Goal: Task Accomplishment & Management: Manage account settings

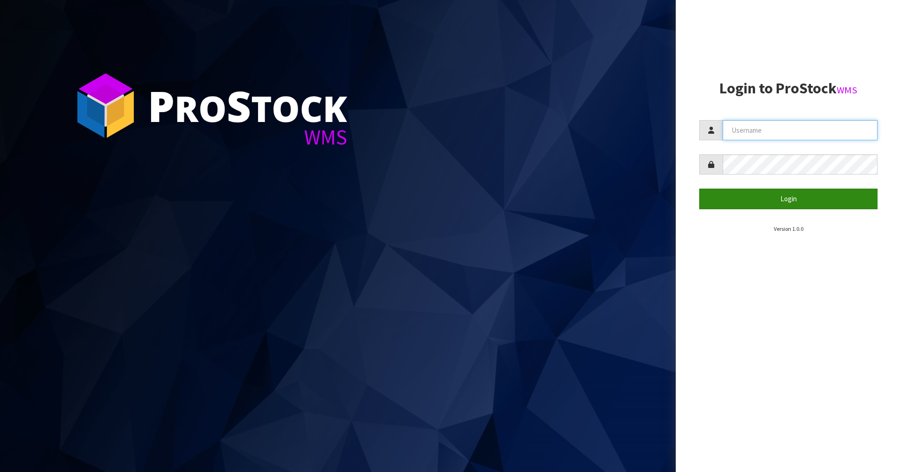
type input "[PERSON_NAME][EMAIL_ADDRESS][DOMAIN_NAME]"
click at [788, 195] on button "Login" at bounding box center [789, 199] width 178 height 20
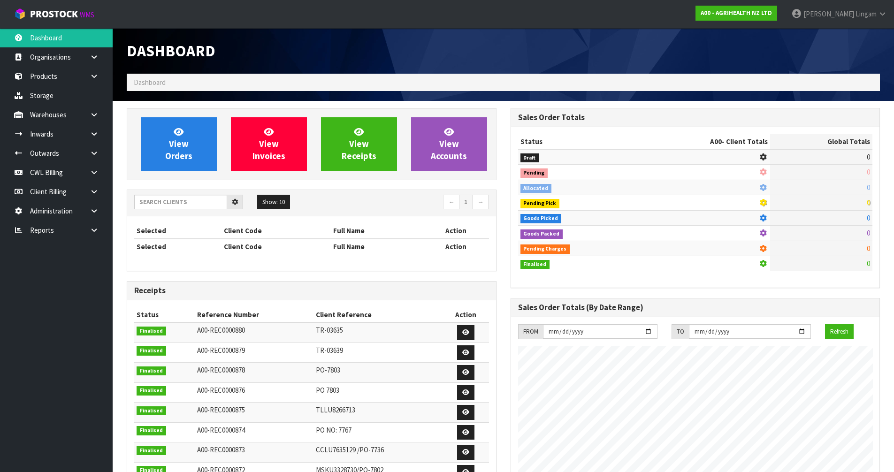
scroll to position [711, 384]
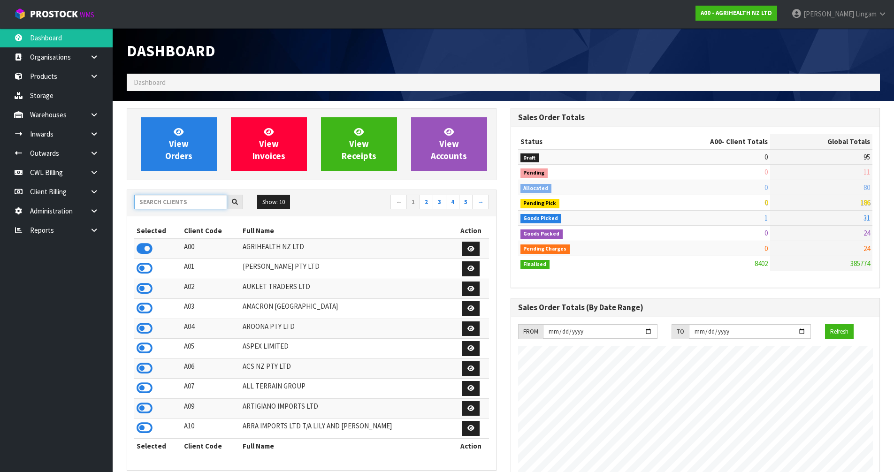
click at [181, 204] on input "text" at bounding box center [180, 202] width 93 height 15
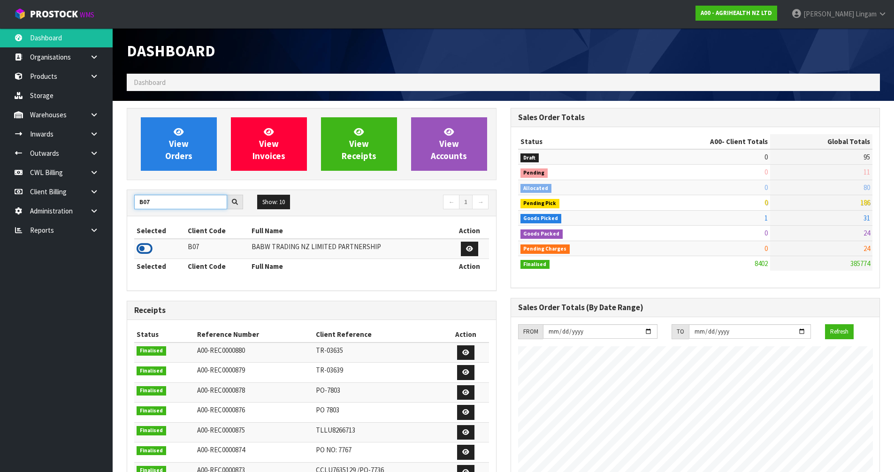
type input "B07"
click at [147, 251] on icon at bounding box center [145, 249] width 16 height 14
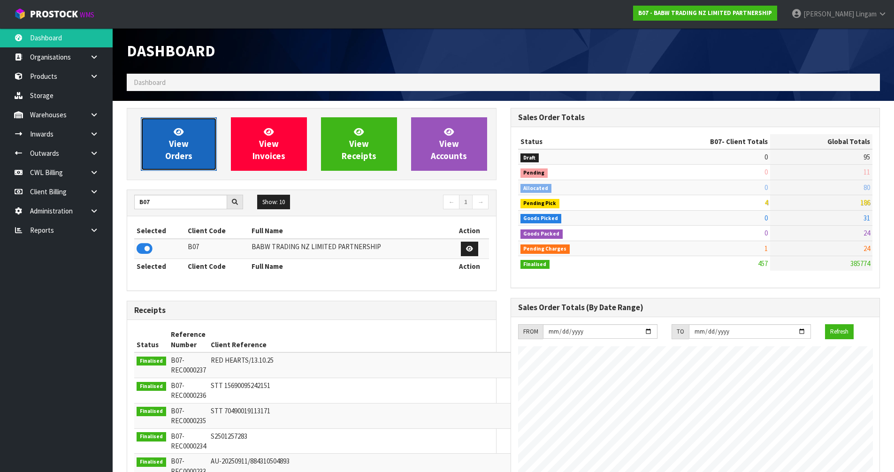
click at [163, 146] on link "View Orders" at bounding box center [179, 144] width 76 height 54
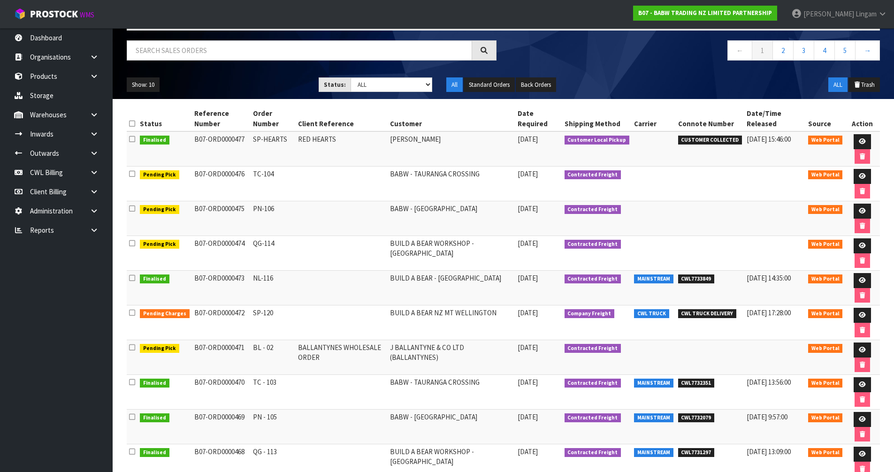
scroll to position [94, 0]
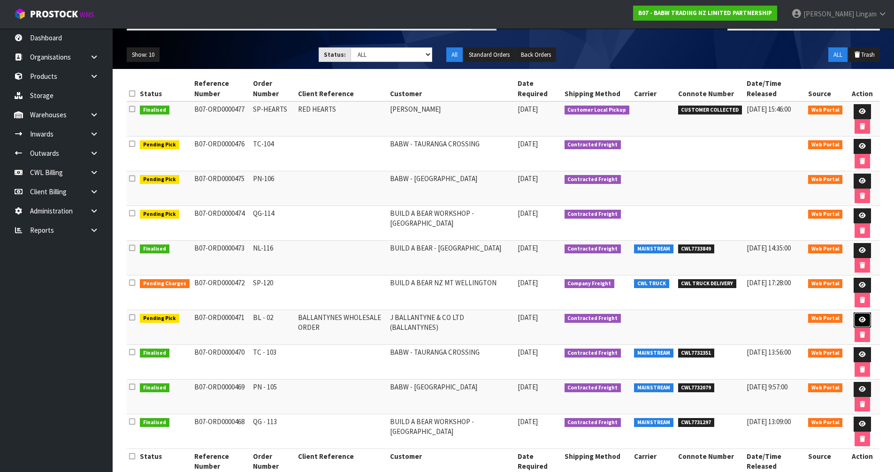
click at [861, 319] on icon at bounding box center [862, 320] width 7 height 6
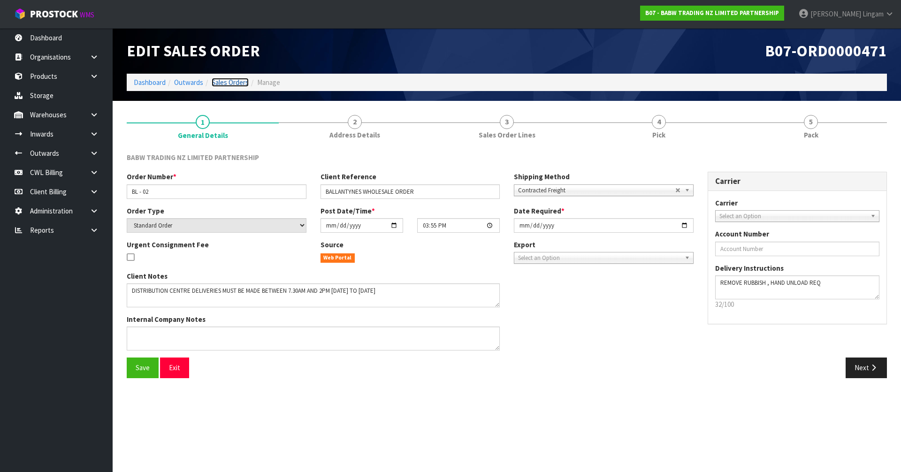
click at [234, 81] on link "Sales Orders" at bounding box center [230, 82] width 37 height 9
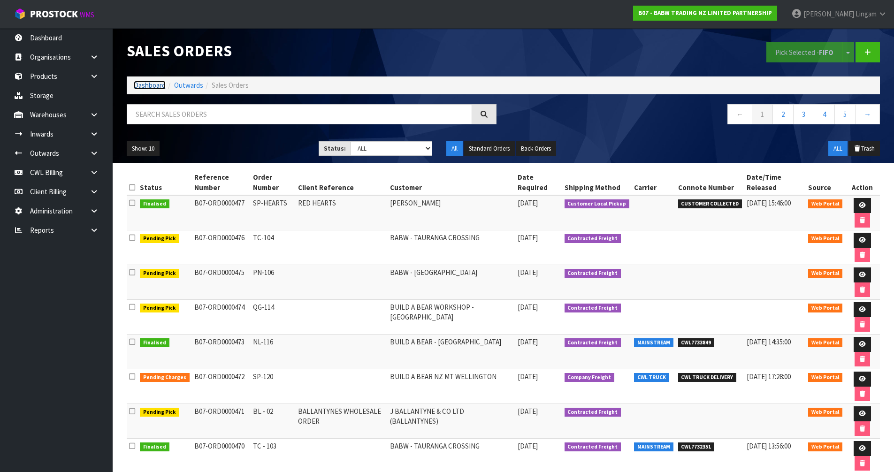
click at [144, 87] on link "Dashboard" at bounding box center [150, 85] width 32 height 9
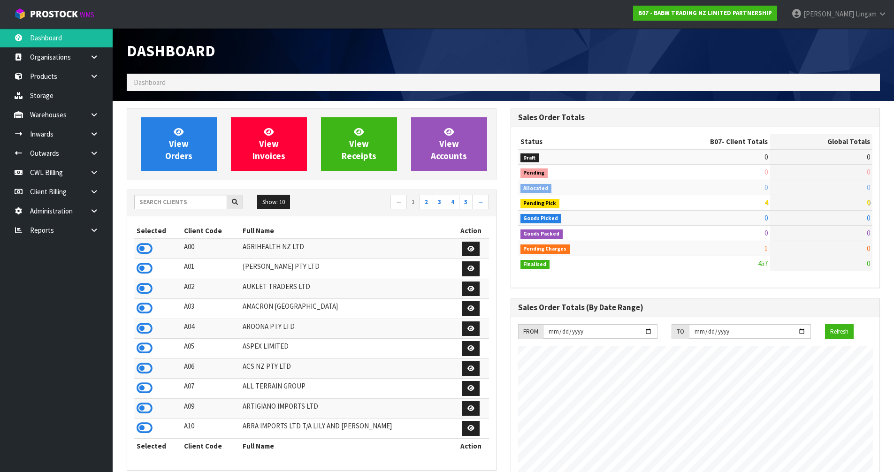
scroll to position [711, 384]
click at [204, 205] on input "text" at bounding box center [180, 202] width 93 height 15
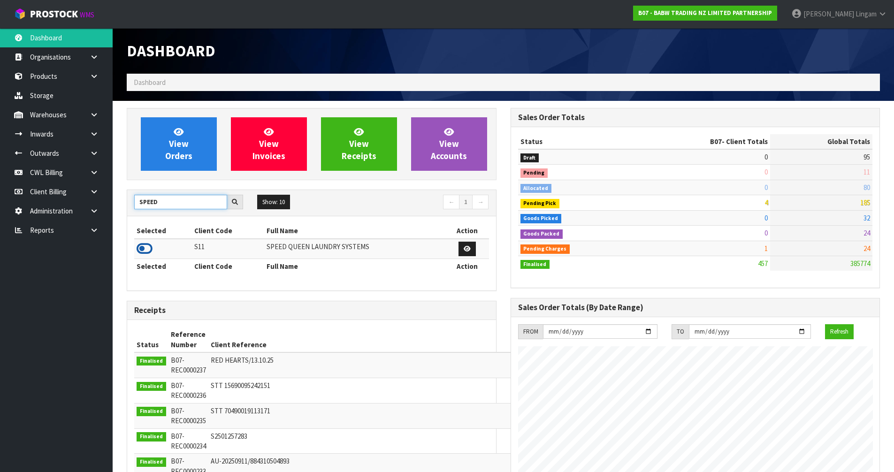
type input "SPEED"
click at [141, 249] on icon at bounding box center [145, 249] width 16 height 14
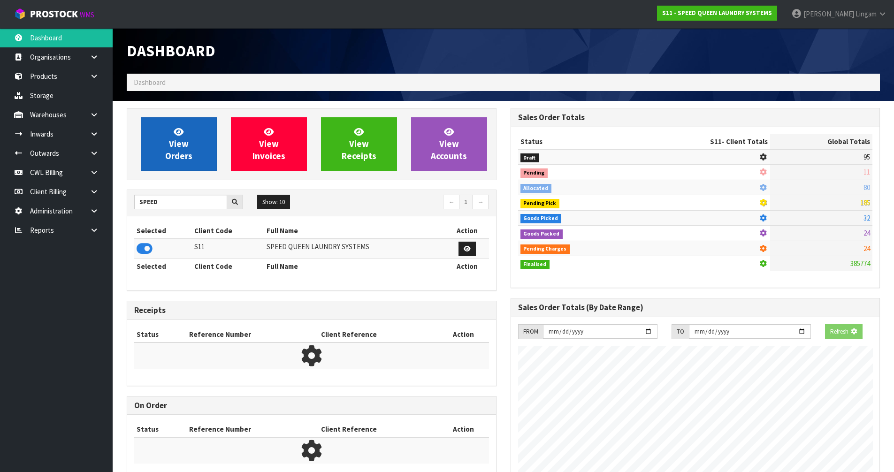
scroll to position [468926, 469116]
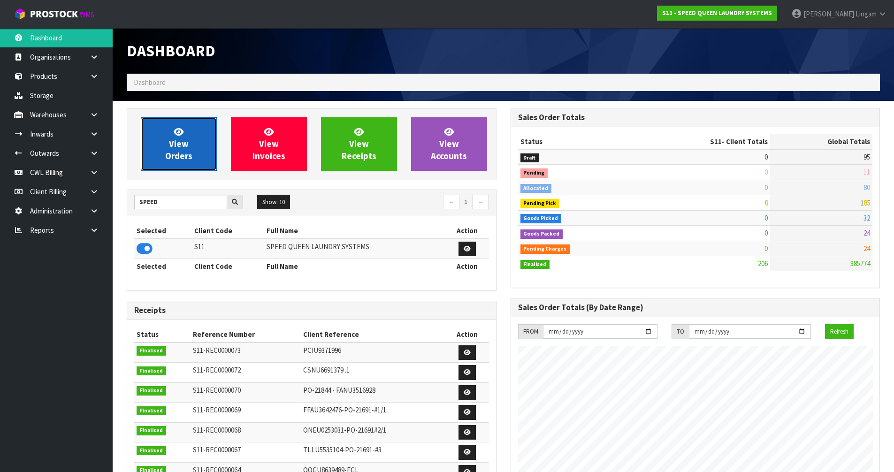
click at [175, 159] on span "View Orders" at bounding box center [178, 143] width 27 height 35
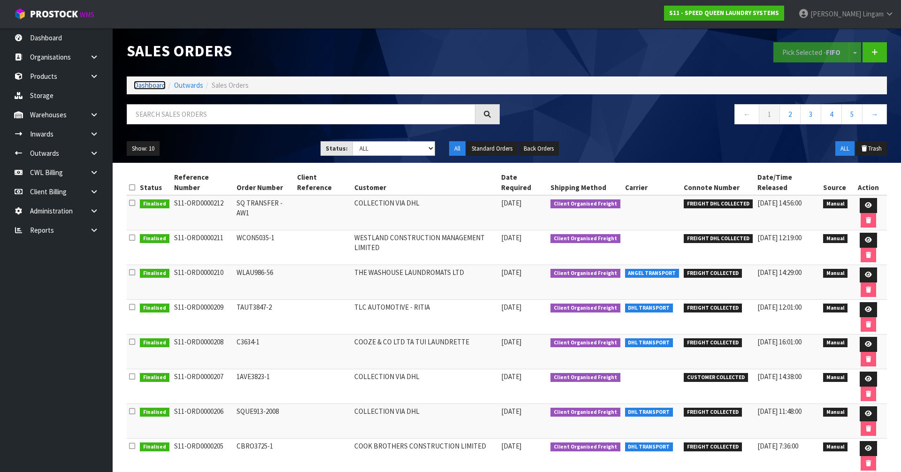
click at [139, 84] on link "Dashboard" at bounding box center [150, 85] width 32 height 9
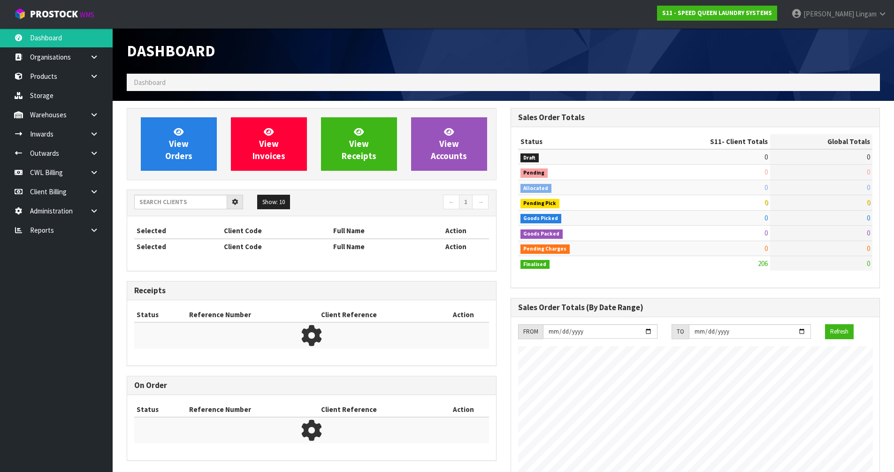
scroll to position [574, 384]
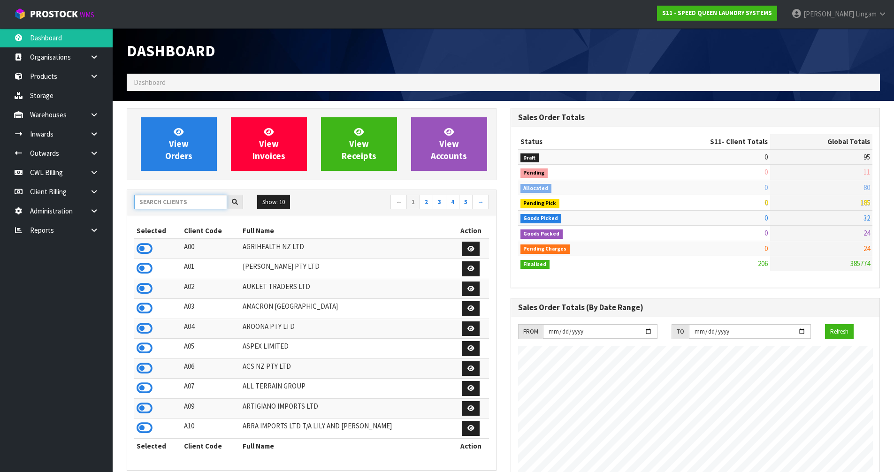
click at [209, 204] on input "text" at bounding box center [180, 202] width 93 height 15
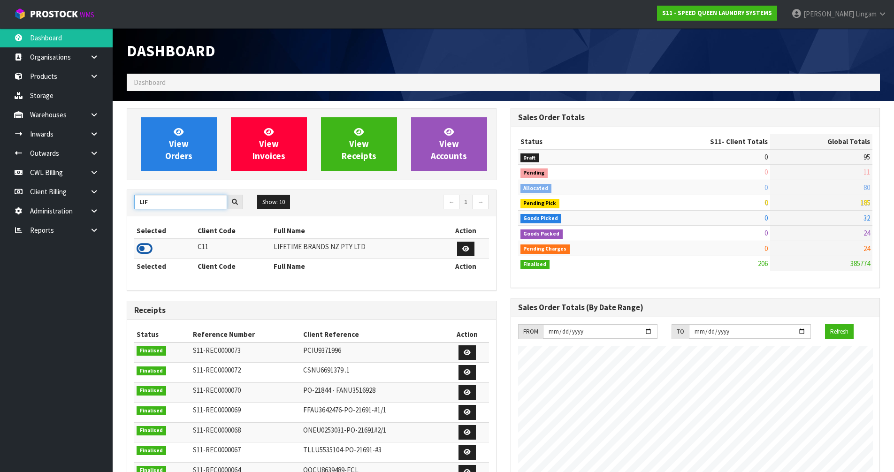
type input "LIF"
click at [146, 250] on icon at bounding box center [145, 249] width 16 height 14
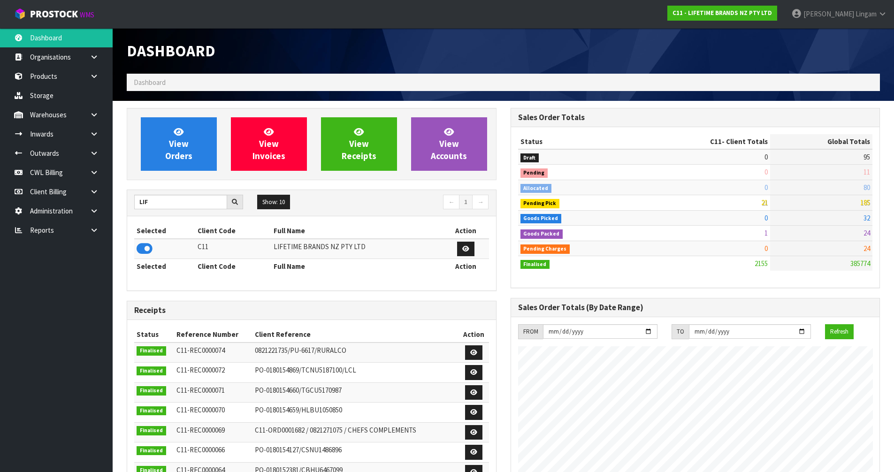
scroll to position [711, 384]
drag, startPoint x: 457, startPoint y: 286, endPoint x: 394, endPoint y: 258, distance: 68.7
drag, startPoint x: 394, startPoint y: 258, endPoint x: 45, endPoint y: 77, distance: 393.5
click at [45, 77] on link "Products" at bounding box center [56, 76] width 113 height 19
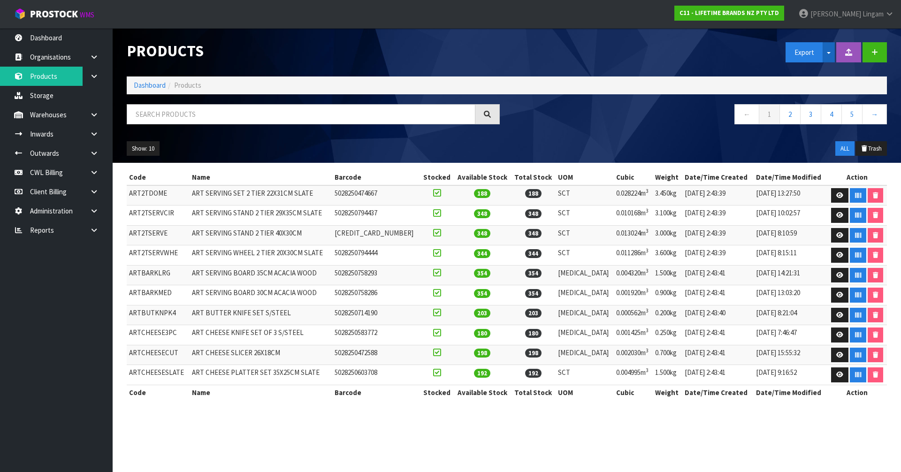
click at [828, 53] on span "button" at bounding box center [829, 53] width 4 height 2
click at [819, 86] on link "Measurements" at bounding box center [823, 85] width 74 height 13
click at [143, 86] on link "Dashboard" at bounding box center [150, 85] width 32 height 9
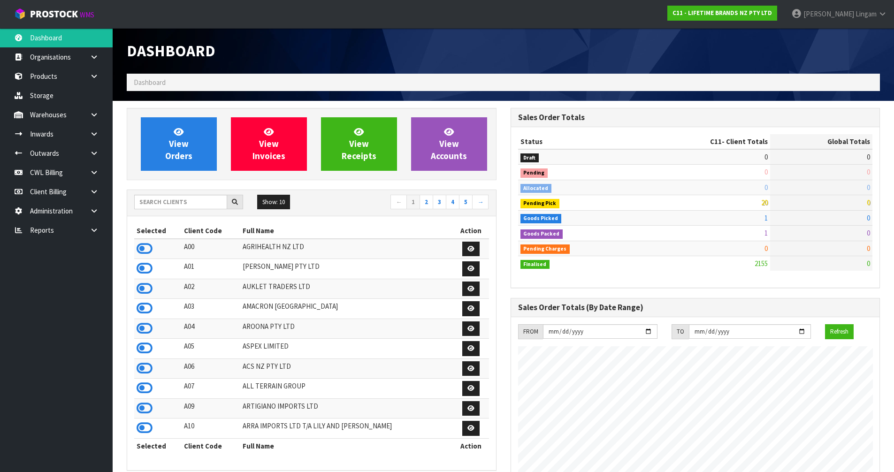
scroll to position [711, 384]
click at [177, 199] on input "text" at bounding box center [180, 202] width 93 height 15
click at [190, 203] on input "text" at bounding box center [180, 202] width 93 height 15
click at [184, 201] on input "text" at bounding box center [180, 202] width 93 height 15
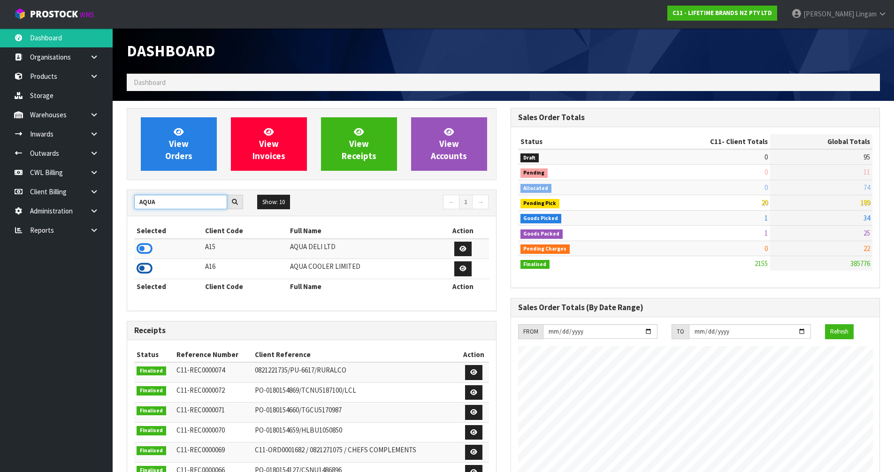
type input "AQUA"
click at [141, 266] on icon at bounding box center [145, 269] width 16 height 14
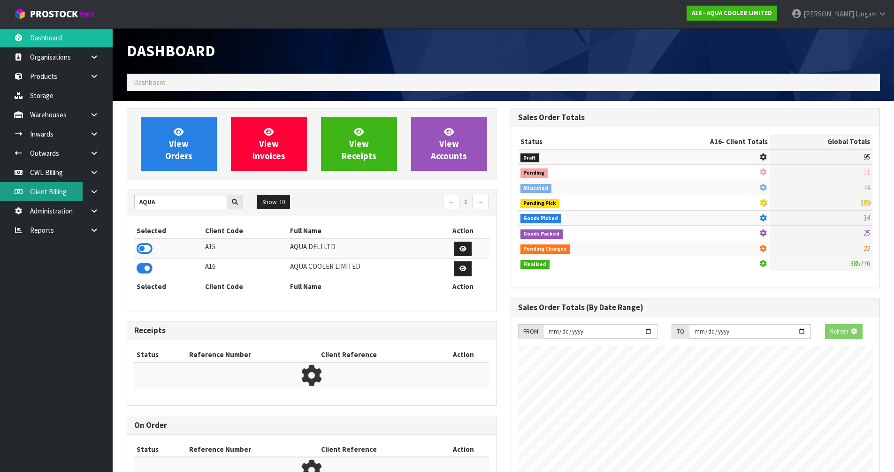
scroll to position [655, 384]
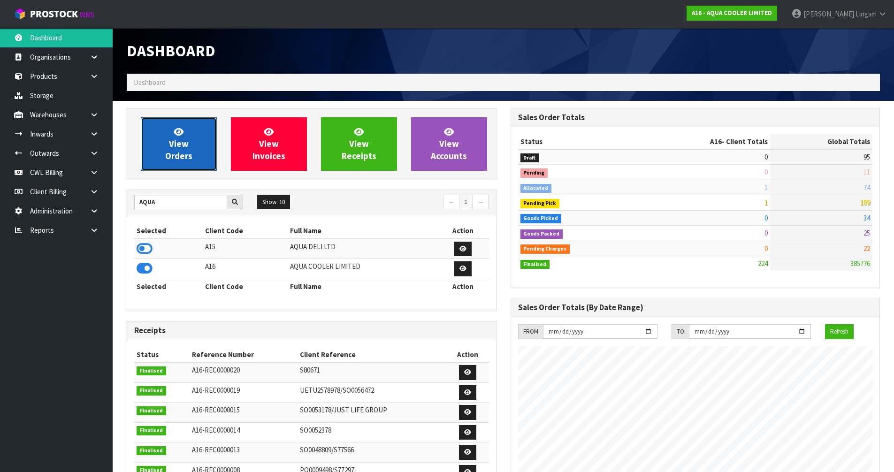
click at [183, 143] on span "View Orders" at bounding box center [178, 143] width 27 height 35
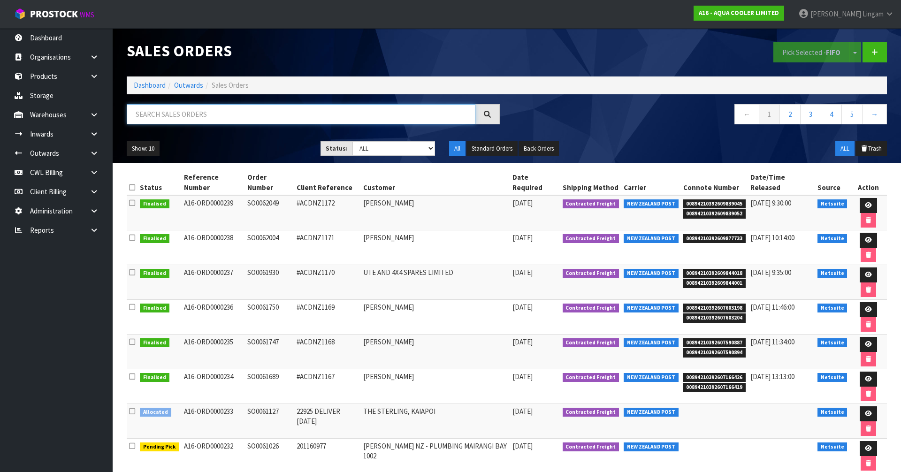
click at [193, 118] on input "text" at bounding box center [301, 114] width 349 height 20
paste input "SO0061026"
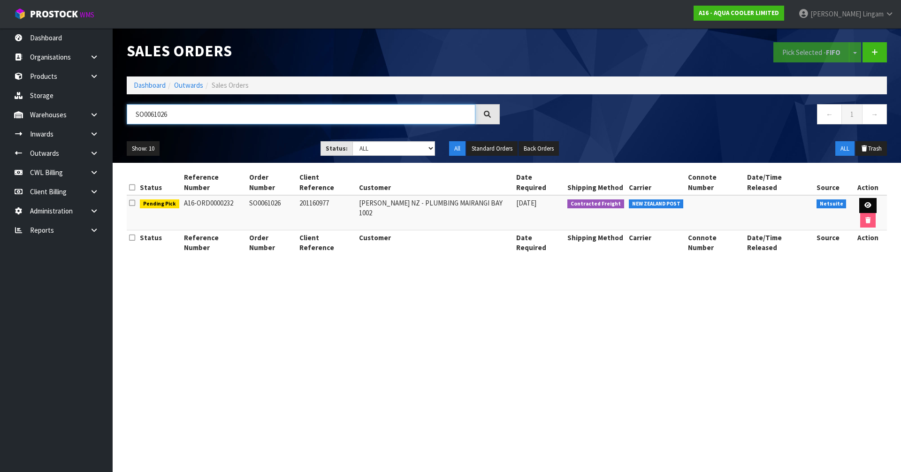
type input "SO0061026"
click at [860, 200] on link at bounding box center [868, 205] width 17 height 15
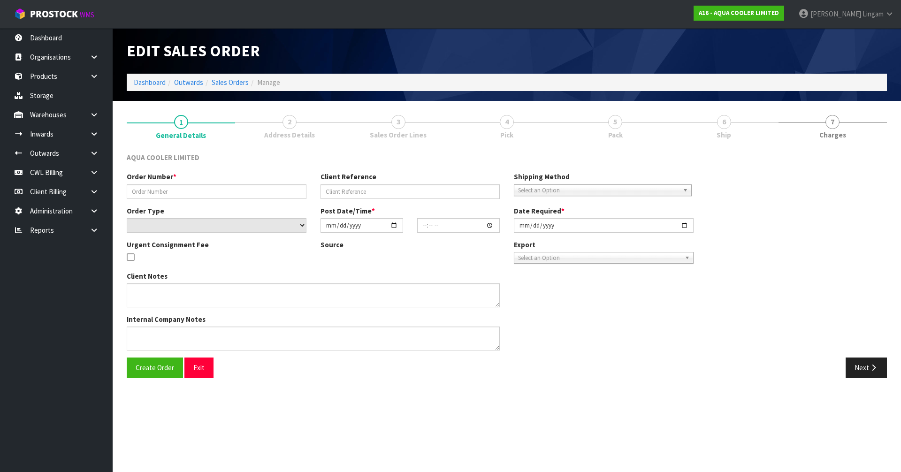
type input "SO0061026"
type input "201160977"
select select "number:0"
type input "[DATE]"
type input "19:00:08.000"
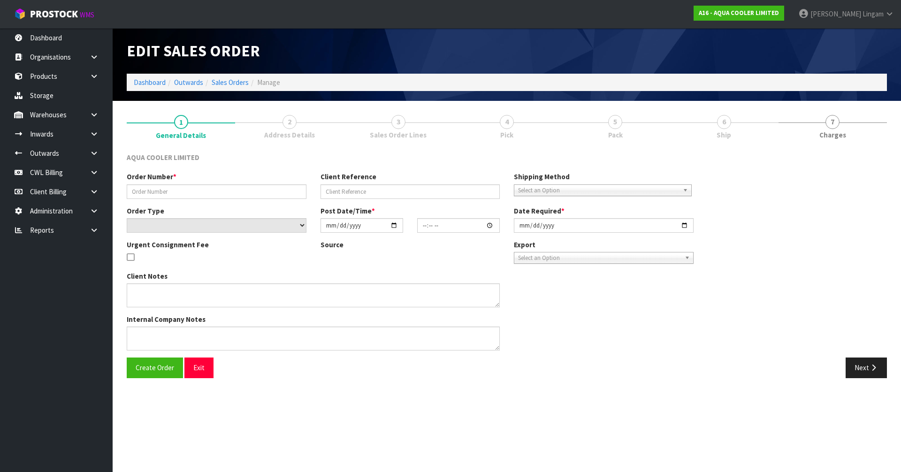
type input "[DATE]"
type textarea "ENQ0360678 SHIP COMPLETE - DO NOT SPLIT BACKORDER!"
type textarea "CUSTOMER HAS CHANGED THE ORDER TO THE WHITE UNIT. PLEASE PROCESS ASAP."
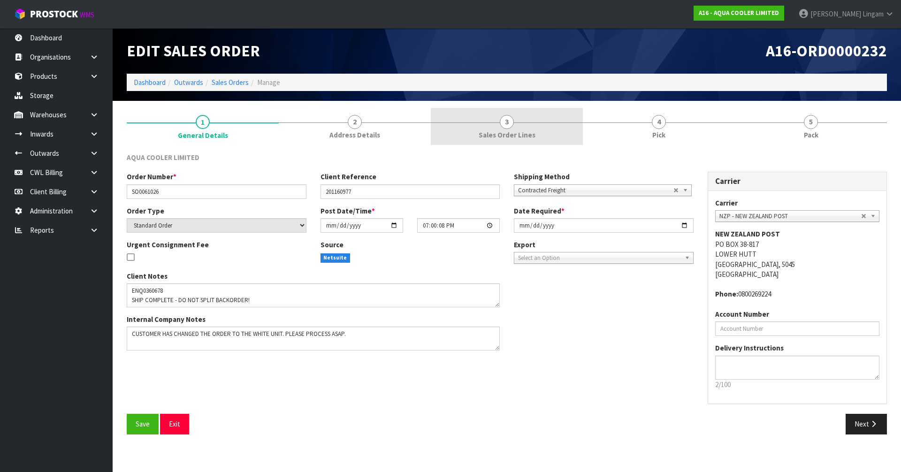
click at [540, 136] on link "3 Sales Order Lines" at bounding box center [507, 126] width 152 height 37
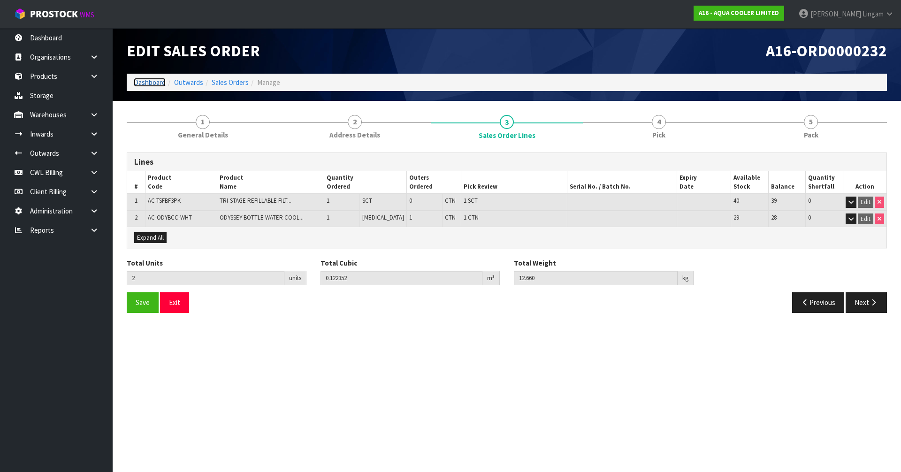
click at [149, 81] on link "Dashboard" at bounding box center [150, 82] width 32 height 9
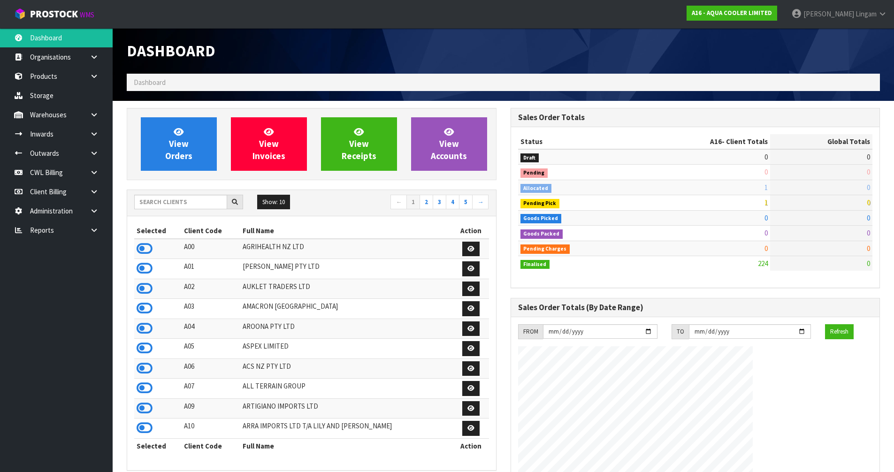
scroll to position [655, 384]
click at [208, 204] on input "text" at bounding box center [180, 202] width 93 height 15
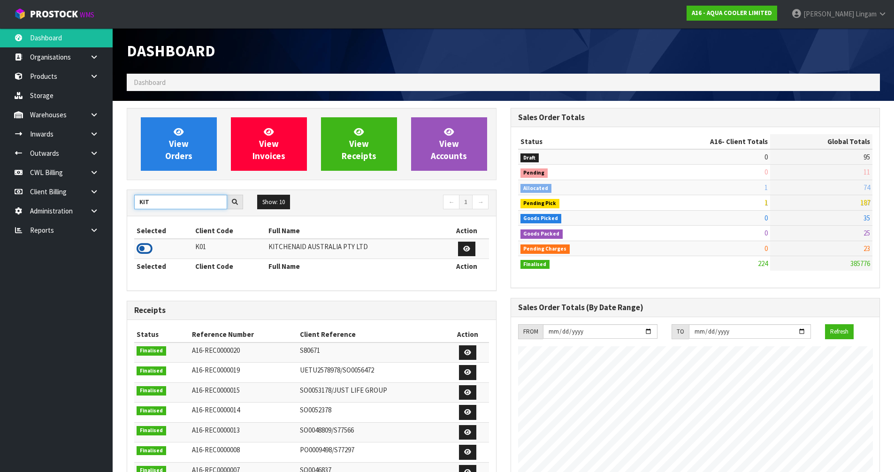
type input "KIT"
click at [146, 251] on icon at bounding box center [145, 249] width 16 height 14
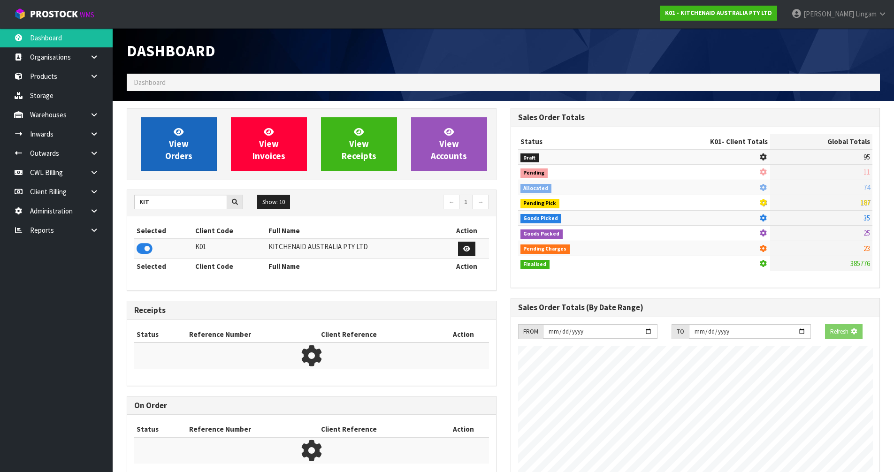
scroll to position [468915, 469116]
click at [185, 147] on span "View Orders" at bounding box center [178, 143] width 27 height 35
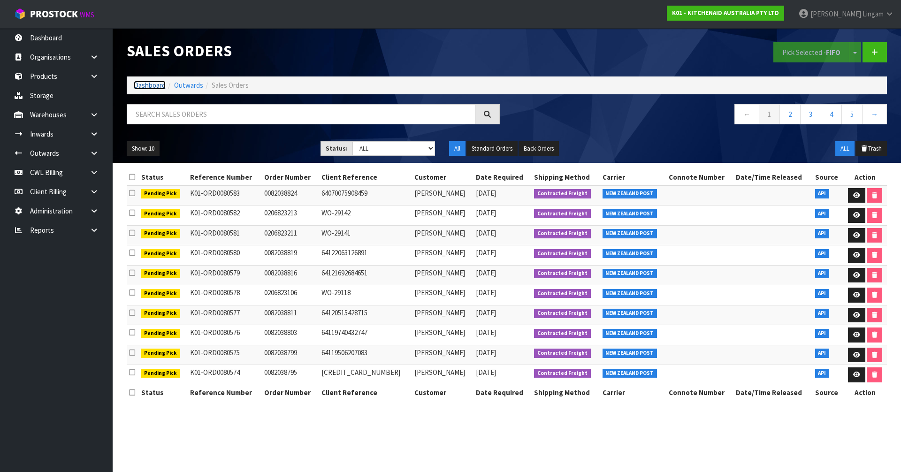
click at [150, 82] on link "Dashboard" at bounding box center [150, 85] width 32 height 9
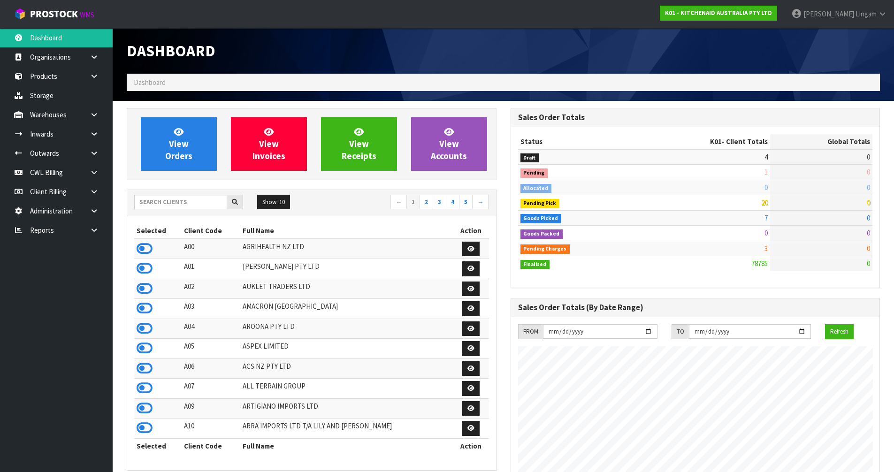
scroll to position [711, 384]
click at [184, 146] on span "View Orders" at bounding box center [178, 143] width 27 height 35
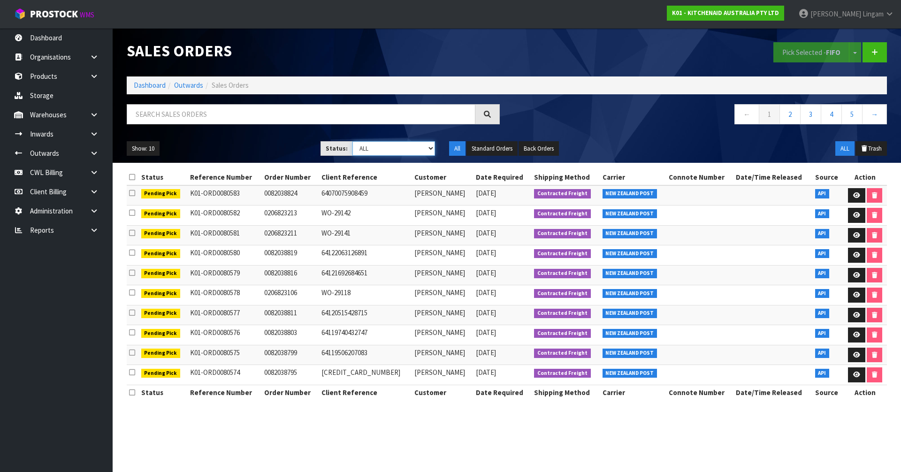
drag, startPoint x: 409, startPoint y: 148, endPoint x: 409, endPoint y: 153, distance: 4.7
click at [409, 148] on select "Draft Pending Allocated Pending Pick Goods Picked Goods Packed Pending Charges …" at bounding box center [394, 148] width 83 height 15
select select "string:6"
click at [353, 141] on select "Draft Pending Allocated Pending Pick Goods Picked Goods Packed Pending Charges …" at bounding box center [394, 148] width 83 height 15
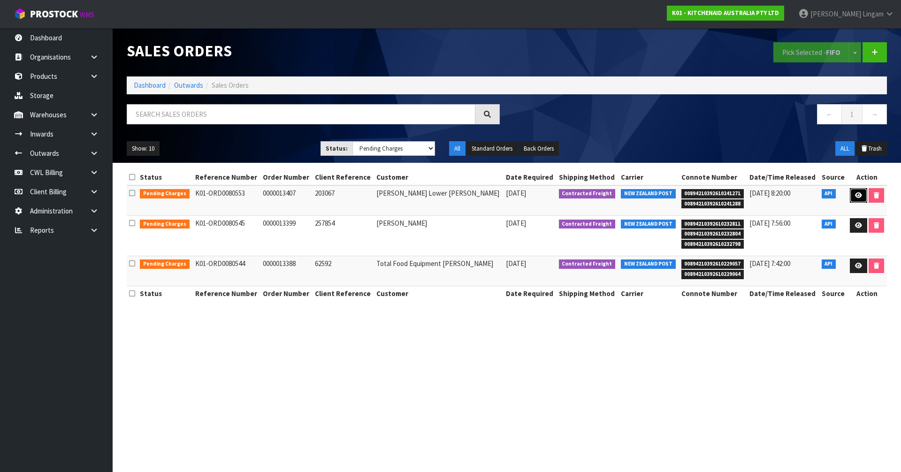
click at [859, 199] on link at bounding box center [858, 195] width 17 height 15
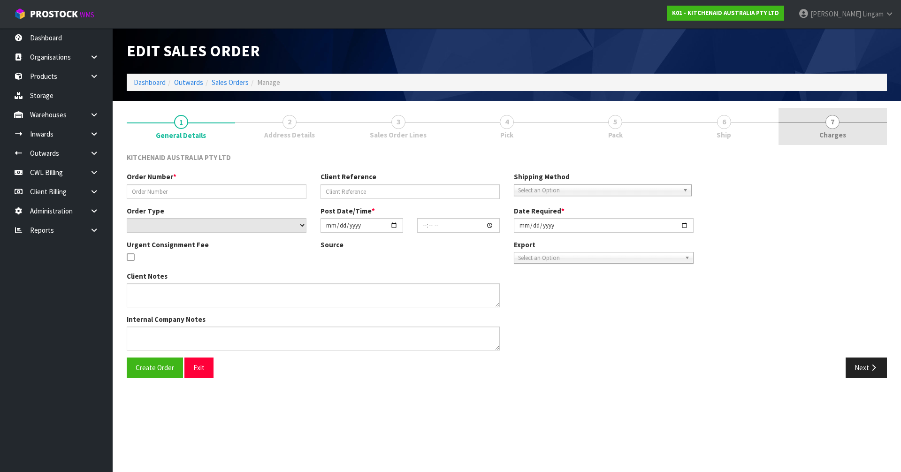
type input "0000013407"
type input "203067"
select select "number:0"
type input "[DATE]"
type input "16:32:06.000"
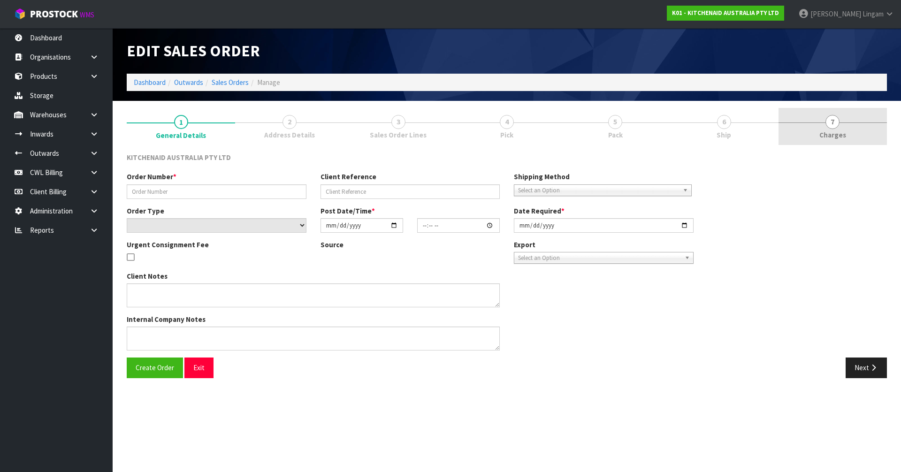
type input "[DATE]"
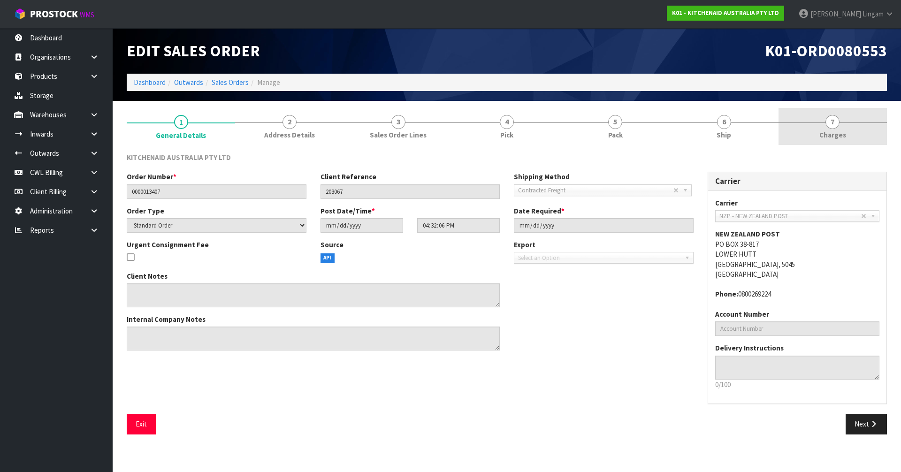
click at [855, 126] on link "7 [GEOGRAPHIC_DATA]" at bounding box center [833, 126] width 108 height 37
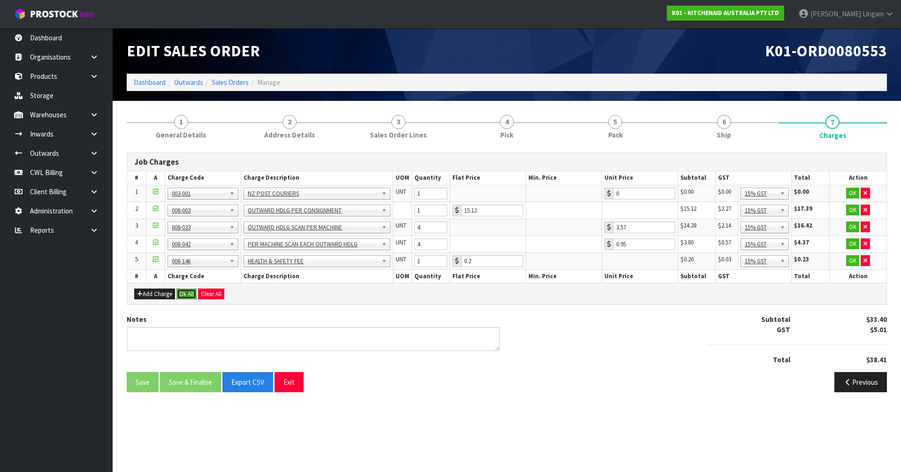
click at [188, 292] on button "Ok All" at bounding box center [187, 294] width 20 height 11
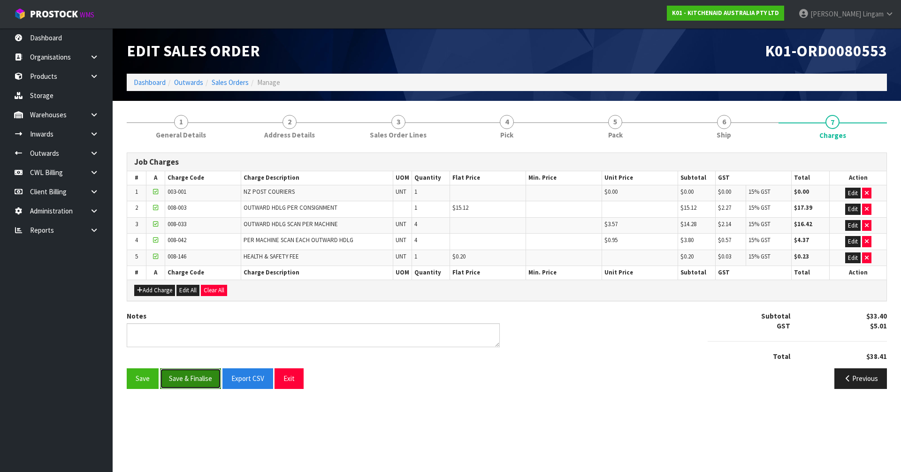
click at [196, 379] on button "Save & Finalise" at bounding box center [190, 379] width 61 height 20
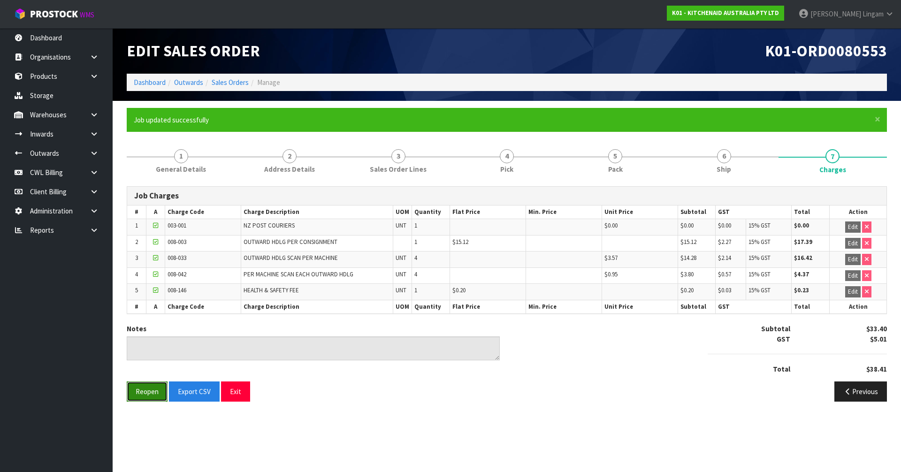
click at [149, 391] on button "Reopen" at bounding box center [147, 392] width 41 height 20
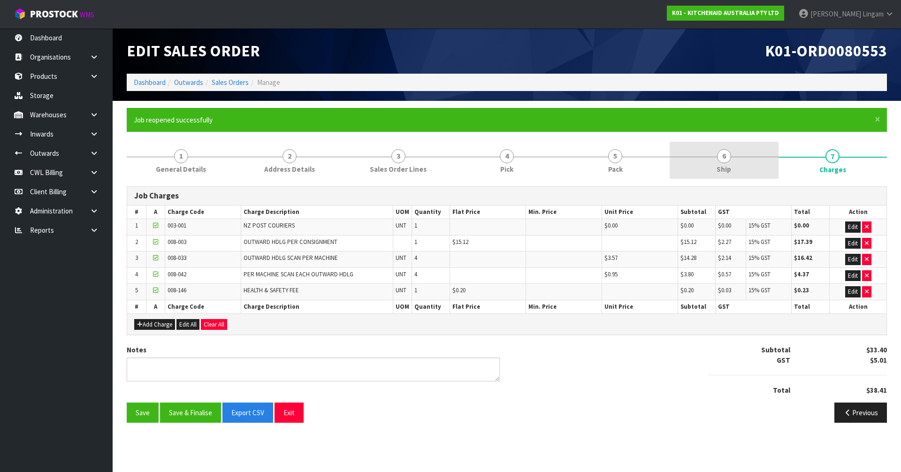
click at [728, 166] on span "Ship" at bounding box center [724, 169] width 15 height 10
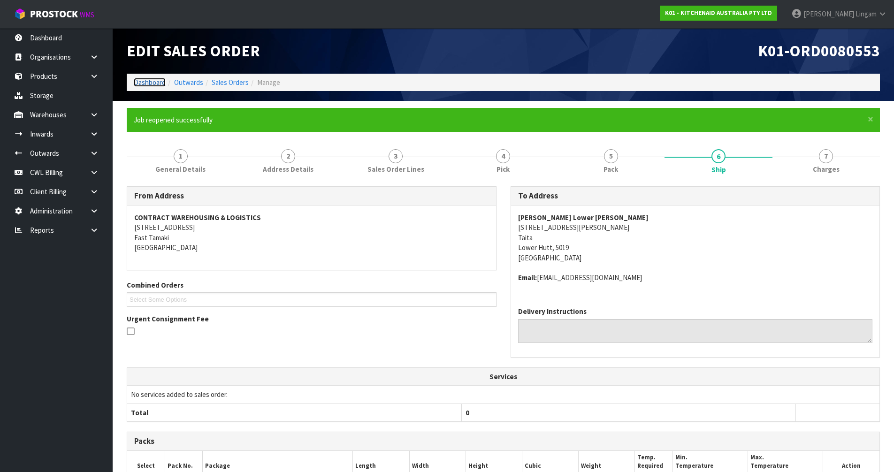
click at [146, 83] on link "Dashboard" at bounding box center [150, 82] width 32 height 9
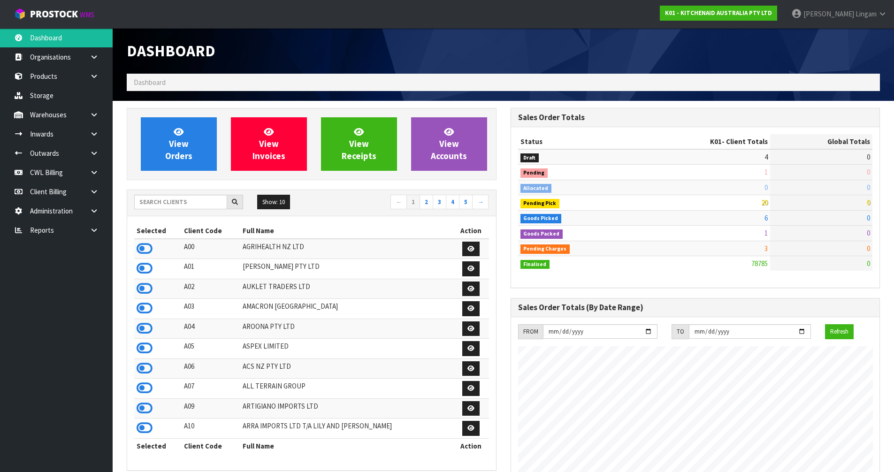
scroll to position [711, 384]
click at [170, 207] on input "text" at bounding box center [180, 202] width 93 height 15
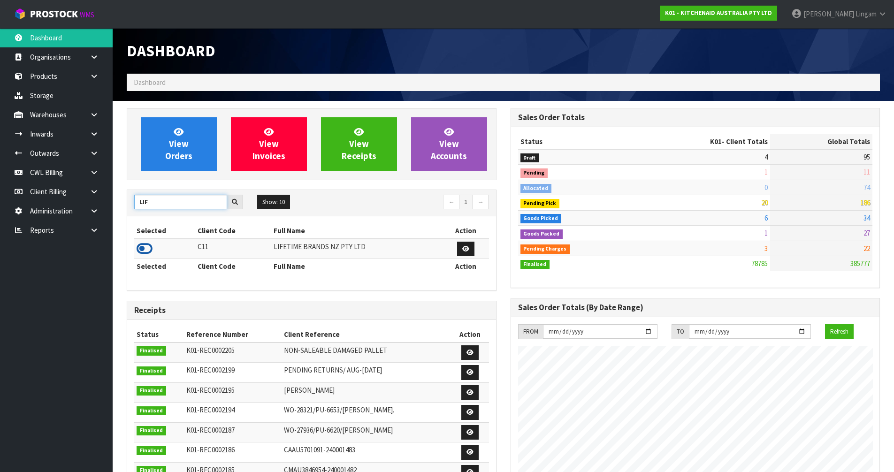
type input "LIF"
click at [141, 249] on icon at bounding box center [145, 249] width 16 height 14
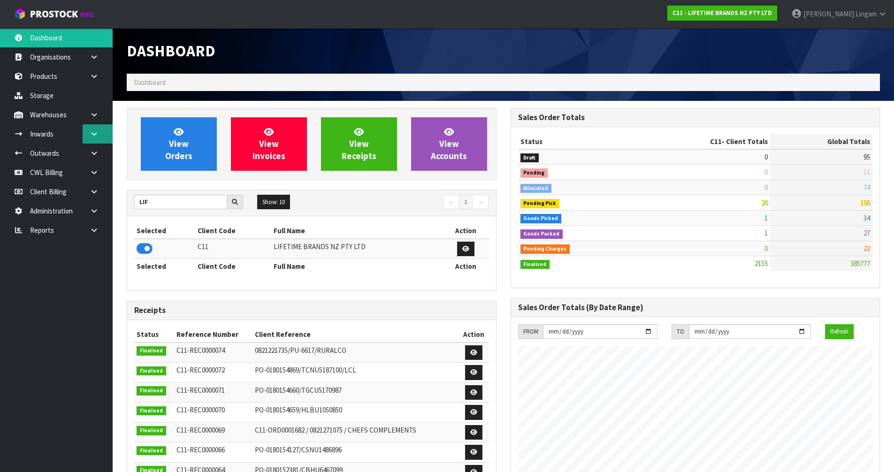
click at [92, 141] on link at bounding box center [98, 133] width 30 height 19
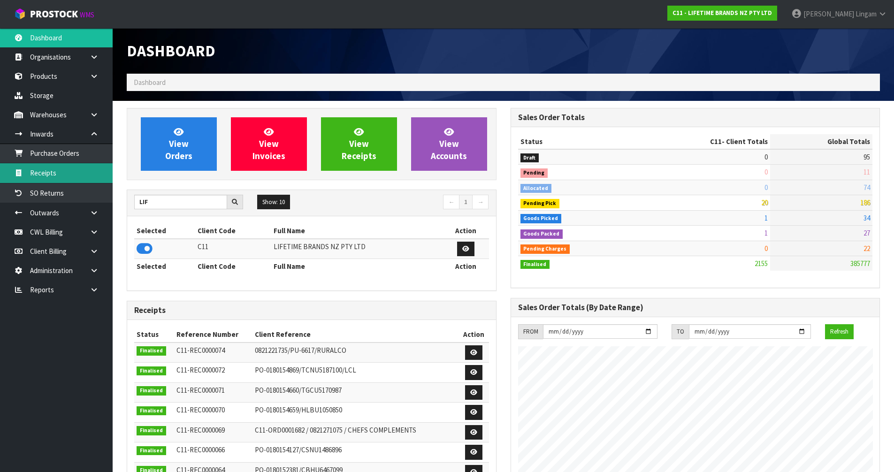
click at [66, 177] on link "Receipts" at bounding box center [56, 172] width 113 height 19
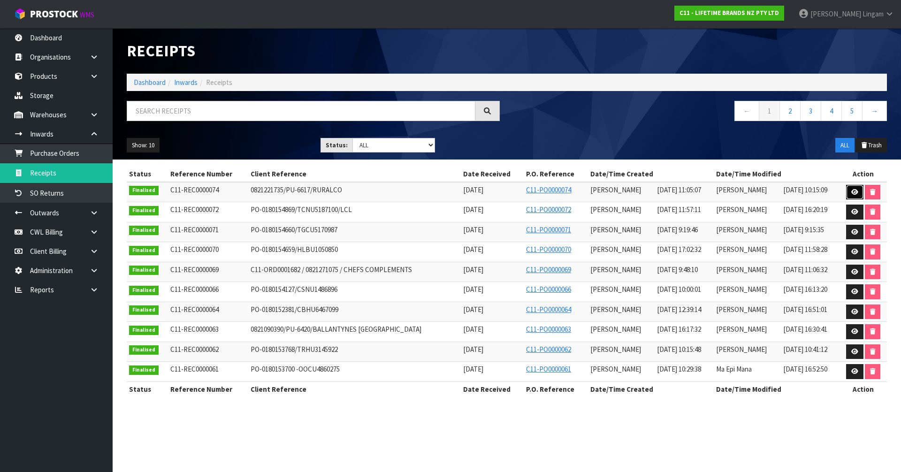
click at [851, 191] on link at bounding box center [855, 192] width 17 height 15
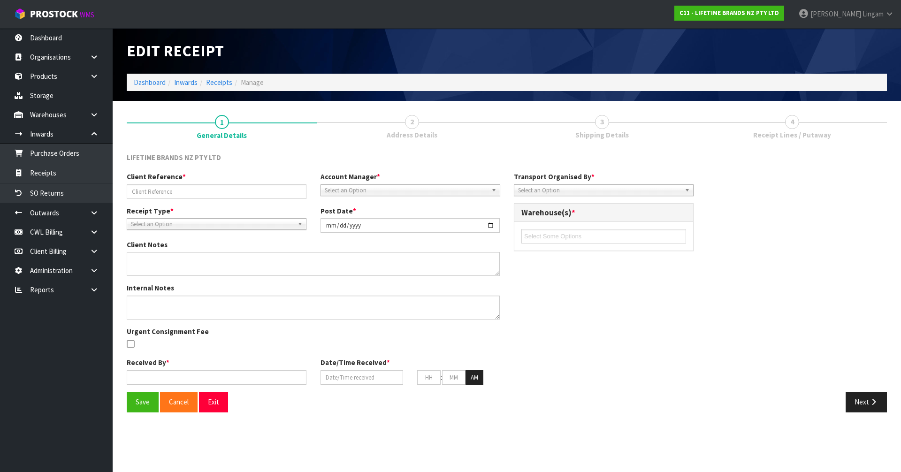
type input "0821221735/PU-6617/RURALCO"
type input "[DATE]"
type textarea "COULD YOU PLEASE ARRANGE PICK UP OF THE FOUR CARTONS ON THIS ORDER AND RETURN T…"
type input "[PERSON_NAME]"
type input "[DATE]"
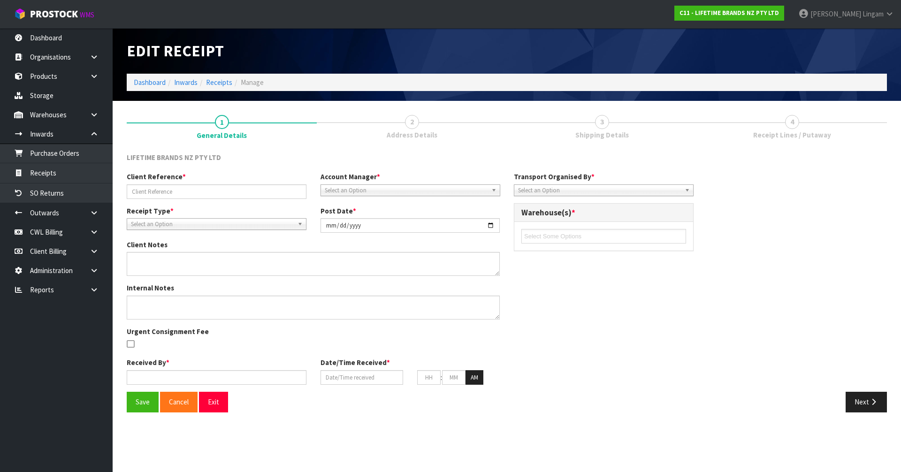
type input "10"
type input "05"
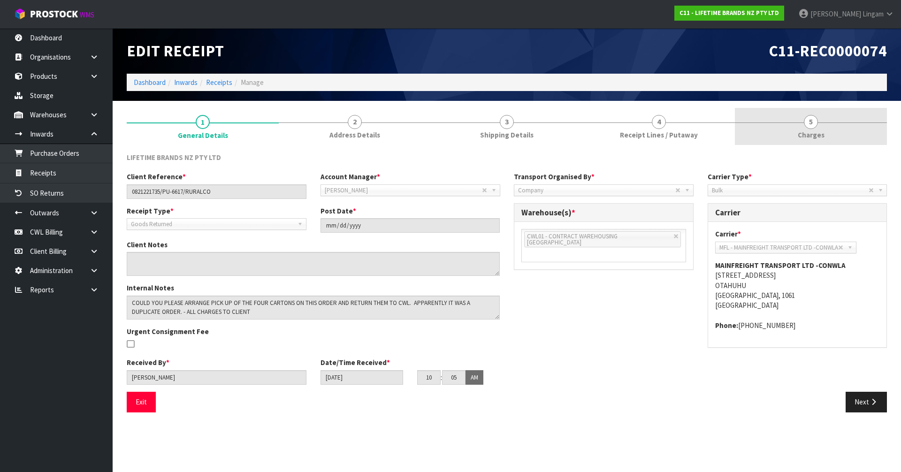
click at [852, 135] on link "5 [GEOGRAPHIC_DATA]" at bounding box center [811, 126] width 152 height 37
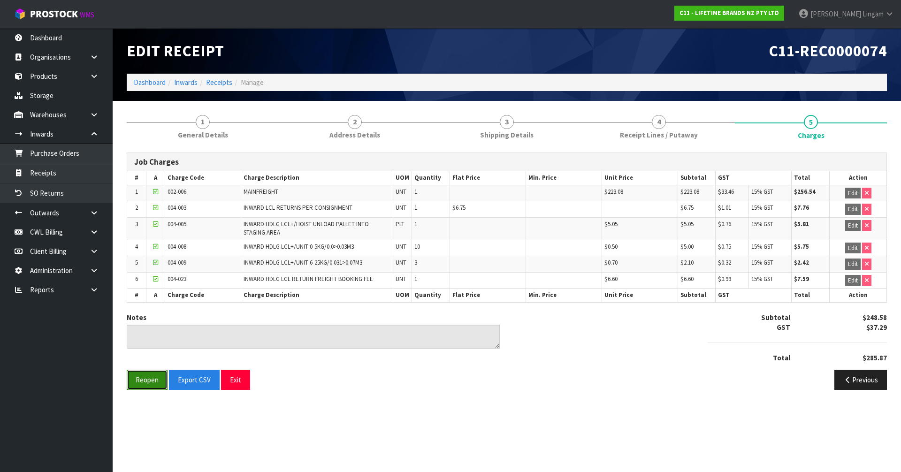
click at [151, 381] on button "Reopen" at bounding box center [147, 380] width 41 height 20
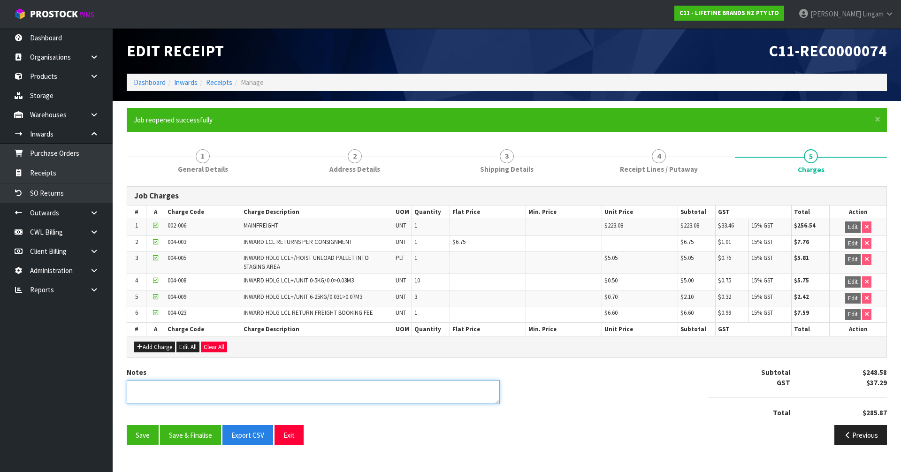
click at [184, 399] on textarea at bounding box center [313, 392] width 373 height 24
click at [165, 349] on button "Add Charge" at bounding box center [154, 347] width 41 height 11
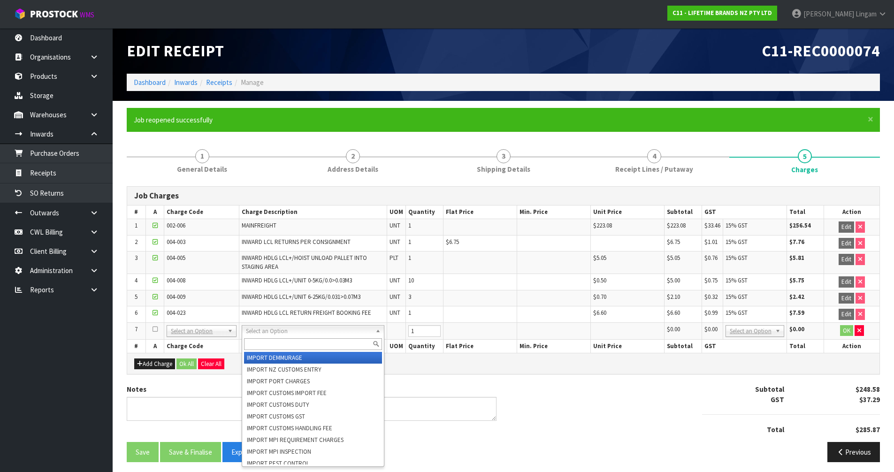
click at [256, 349] on input "text" at bounding box center [313, 345] width 138 height 12
type input "labe"
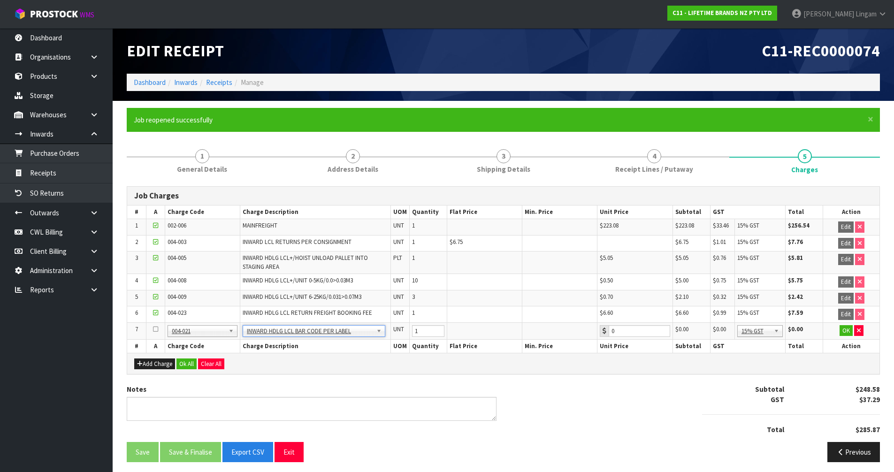
type input "0.52"
click at [862, 331] on button "button" at bounding box center [858, 330] width 9 height 11
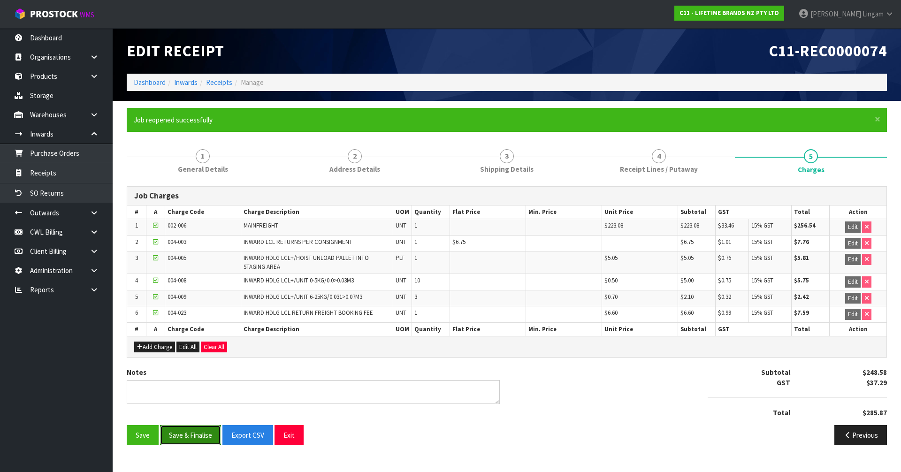
click at [190, 439] on button "Save & Finalise" at bounding box center [190, 435] width 61 height 20
click at [141, 79] on link "Dashboard" at bounding box center [150, 82] width 32 height 9
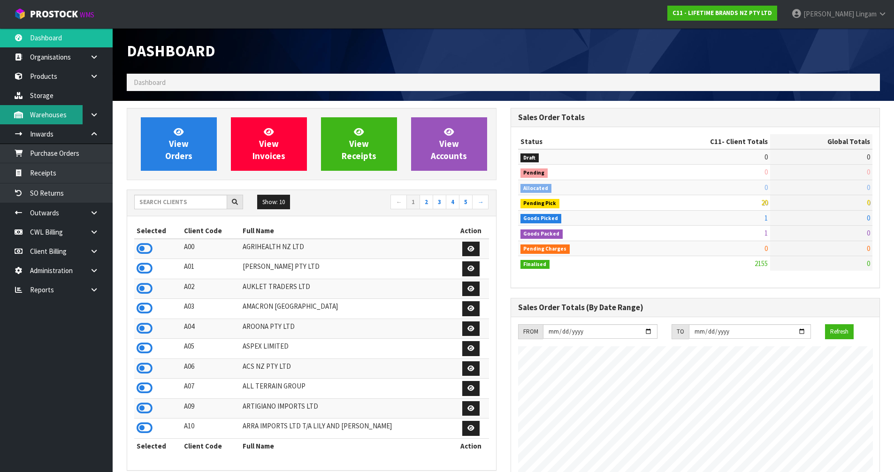
scroll to position [711, 384]
click at [425, 201] on link "2" at bounding box center [427, 202] width 14 height 15
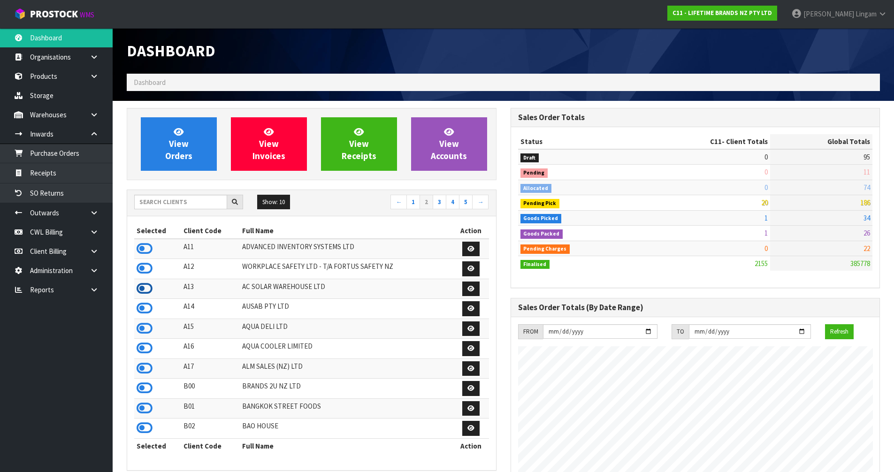
click at [138, 292] on icon at bounding box center [145, 289] width 16 height 14
click at [178, 161] on span "View Orders" at bounding box center [178, 143] width 27 height 35
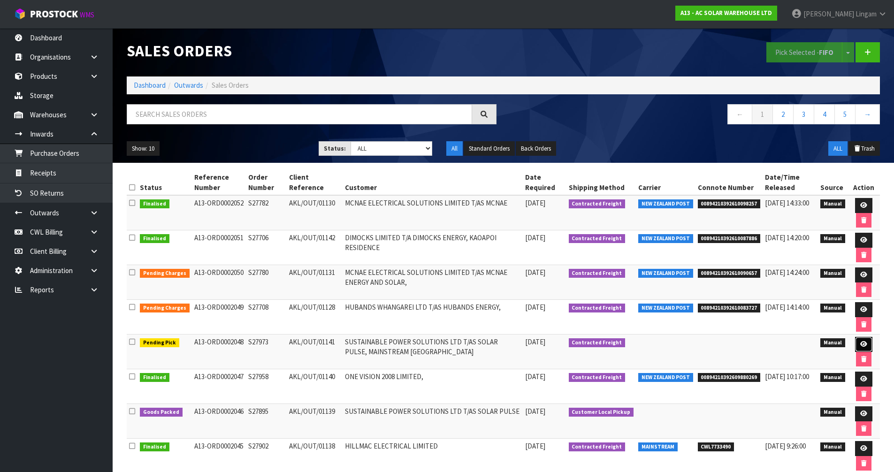
click at [864, 344] on icon at bounding box center [864, 344] width 7 height 6
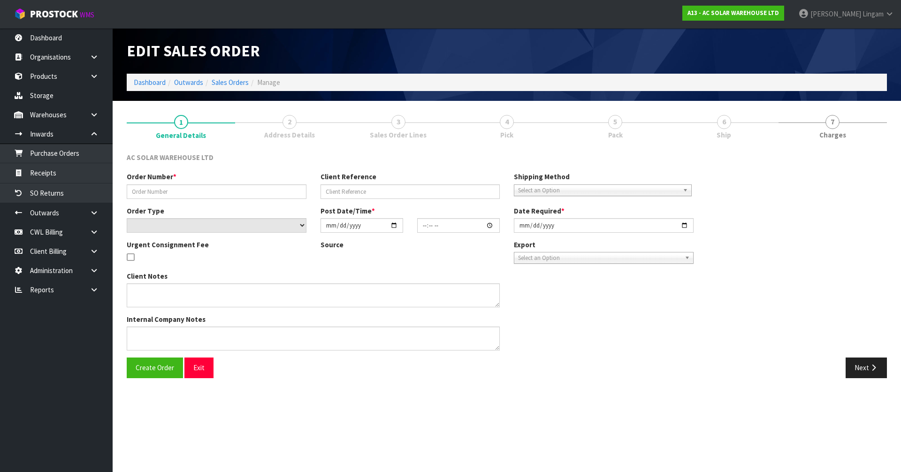
type input "S27973"
type input "AKL/OUT/01141"
select select "number:0"
type input "[DATE]"
type input "12:53:00.000"
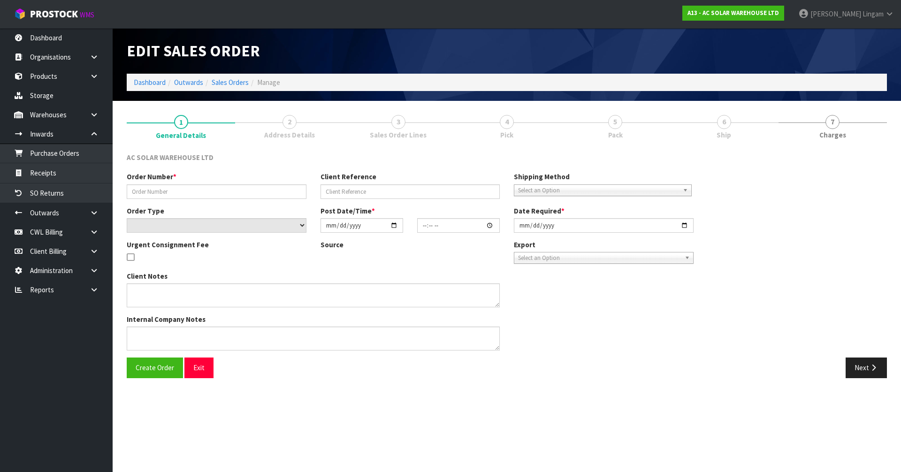
type input "[DATE]"
type textarea "SEND WITH MAINSTREAM"
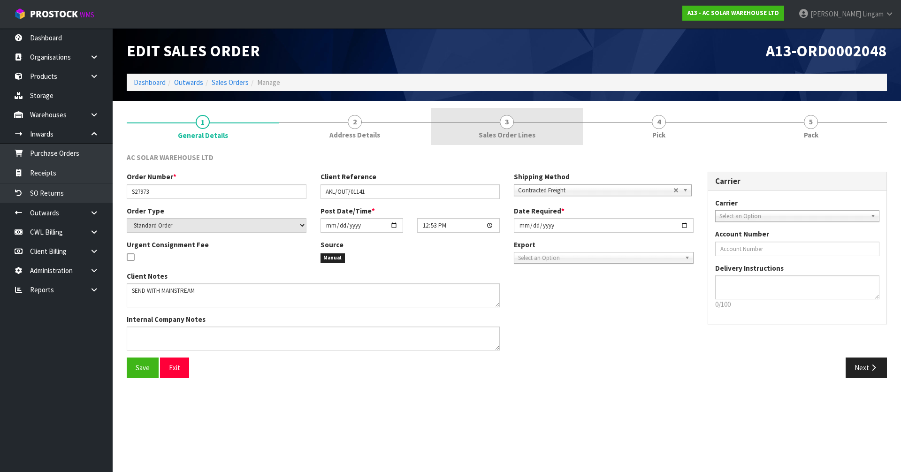
click at [514, 129] on link "3 Sales Order Lines" at bounding box center [507, 126] width 152 height 37
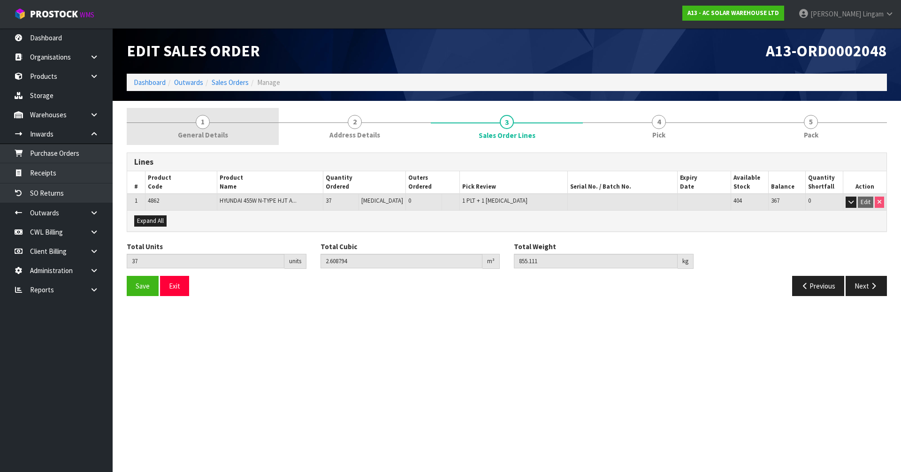
click at [232, 139] on link "1 General Details" at bounding box center [203, 126] width 152 height 37
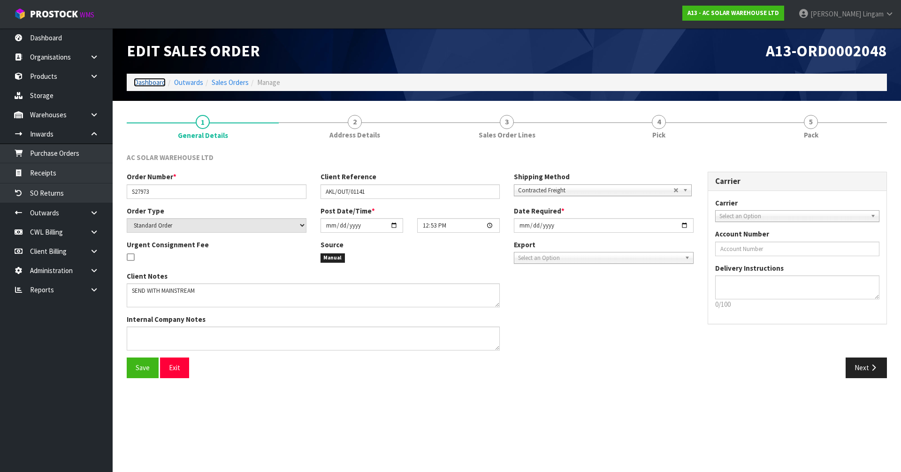
click at [159, 85] on link "Dashboard" at bounding box center [150, 82] width 32 height 9
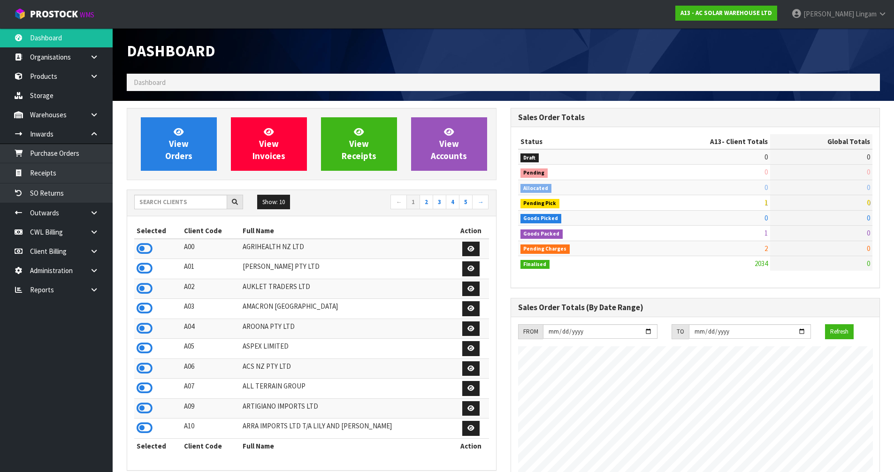
scroll to position [762, 384]
click at [208, 150] on link "View Orders" at bounding box center [179, 144] width 76 height 54
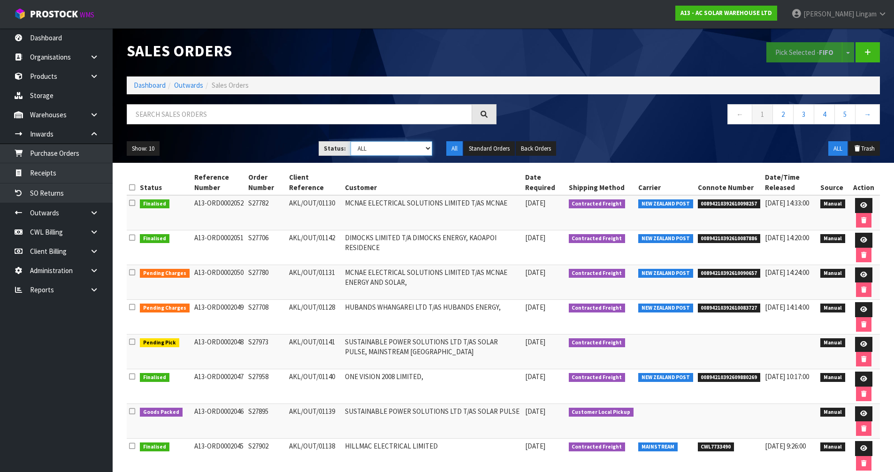
click at [414, 148] on select "Draft Pending Allocated Pending Pick Goods Picked Goods Packed Pending Charges …" at bounding box center [392, 148] width 82 height 15
select select "string:6"
click at [351, 141] on select "Draft Pending Allocated Pending Pick Goods Picked Goods Packed Pending Charges …" at bounding box center [392, 148] width 82 height 15
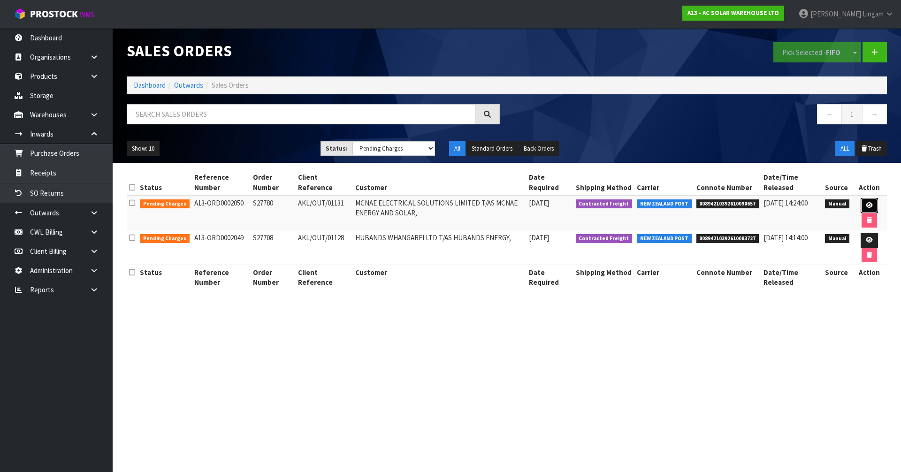
click at [863, 207] on link at bounding box center [869, 205] width 17 height 15
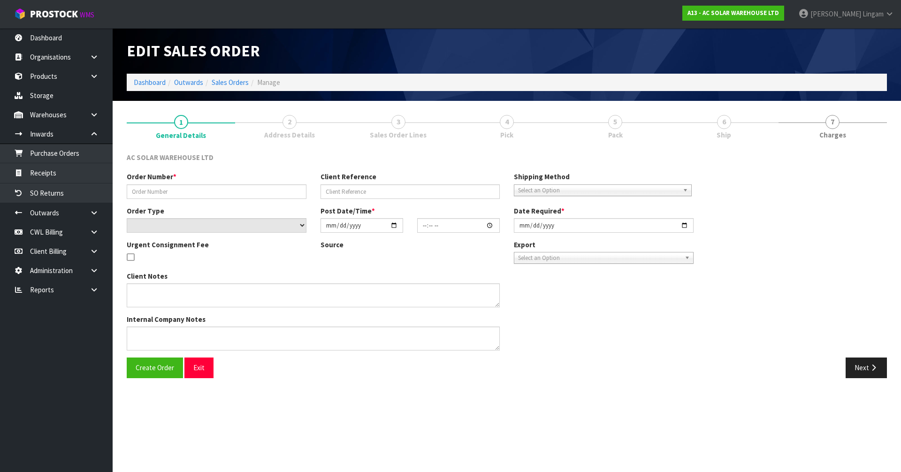
type input "S27780"
type input "AKL/OUT/01131"
select select "number:0"
type input "[DATE]"
type input "12:55:00.000"
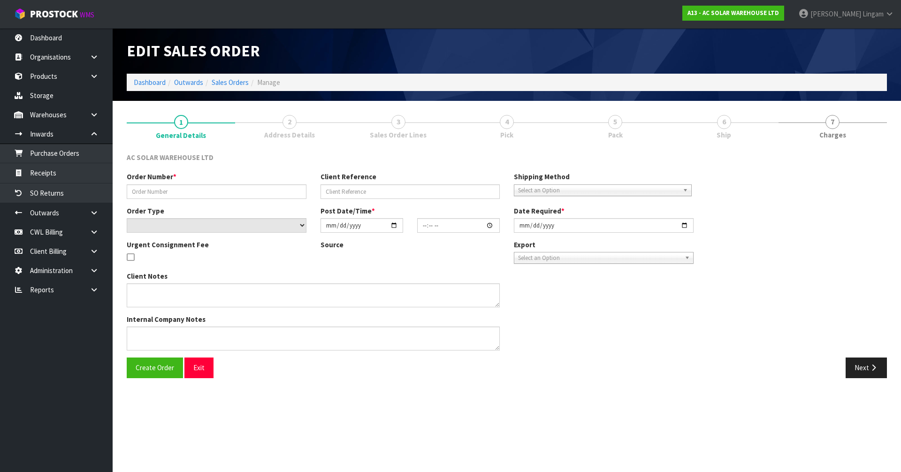
type input "[DATE]"
type textarea "SEND WITH NZ POST"
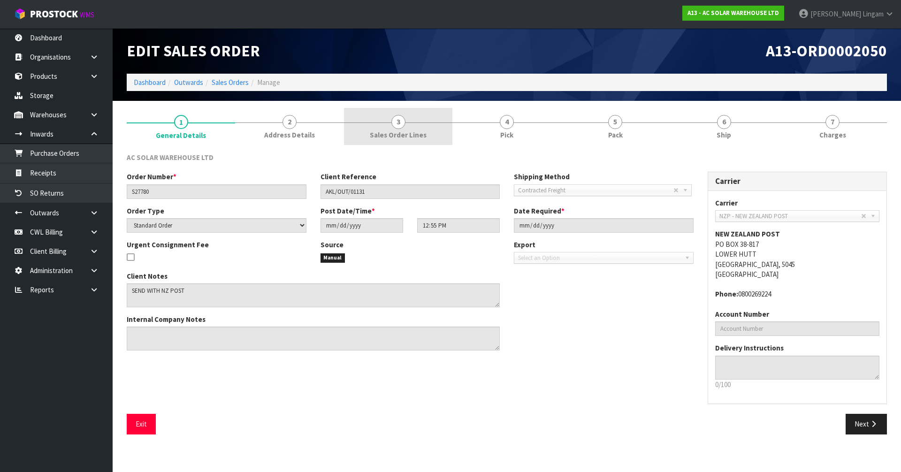
click at [423, 139] on span "Sales Order Lines" at bounding box center [398, 135] width 57 height 10
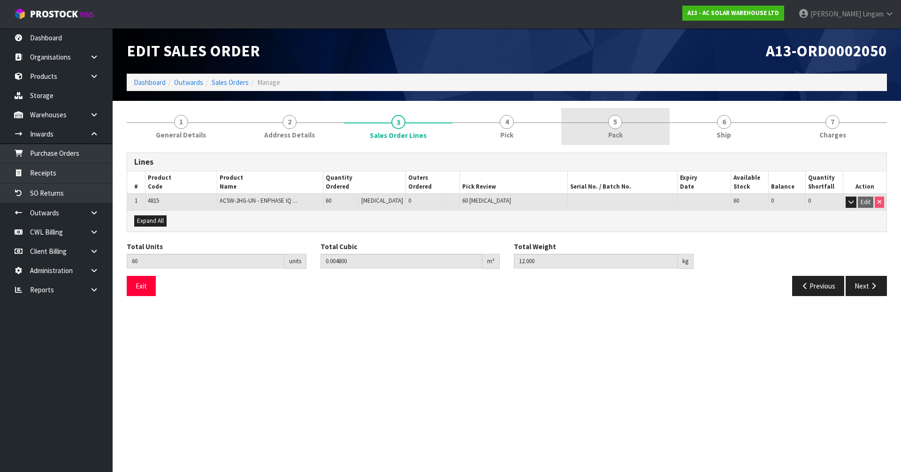
click at [613, 126] on span "5" at bounding box center [615, 122] width 14 height 14
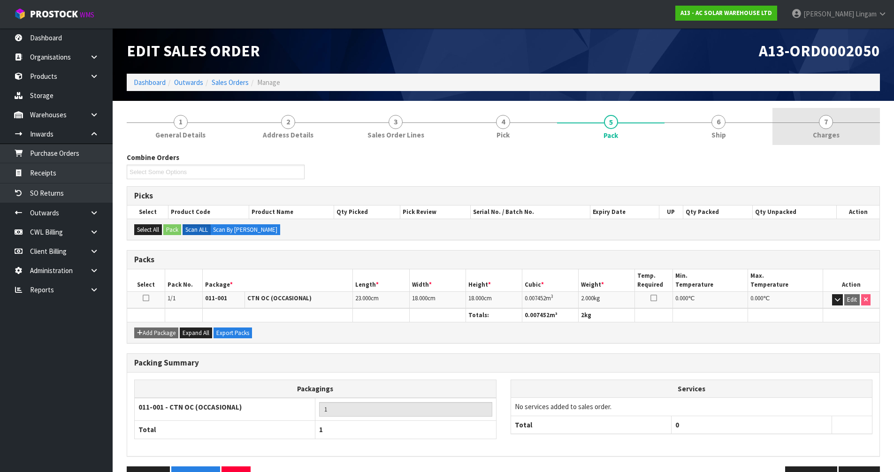
click at [842, 126] on link "7 [GEOGRAPHIC_DATA]" at bounding box center [827, 126] width 108 height 37
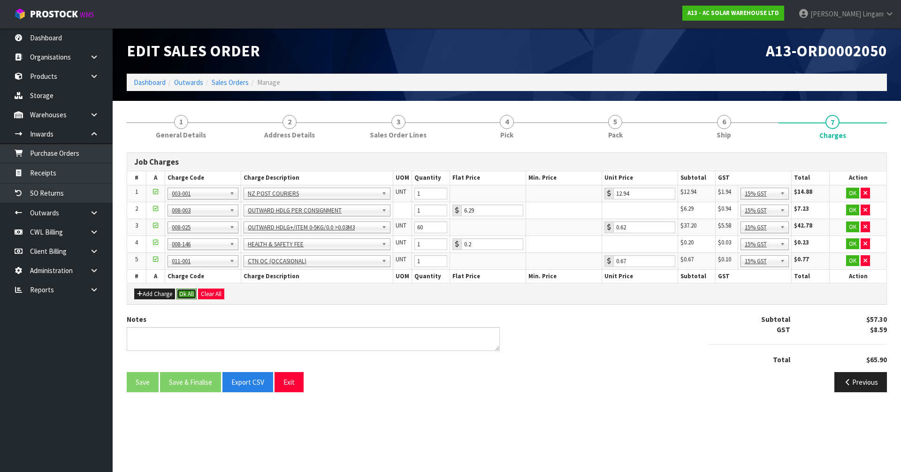
click at [188, 297] on button "Ok All" at bounding box center [187, 294] width 20 height 11
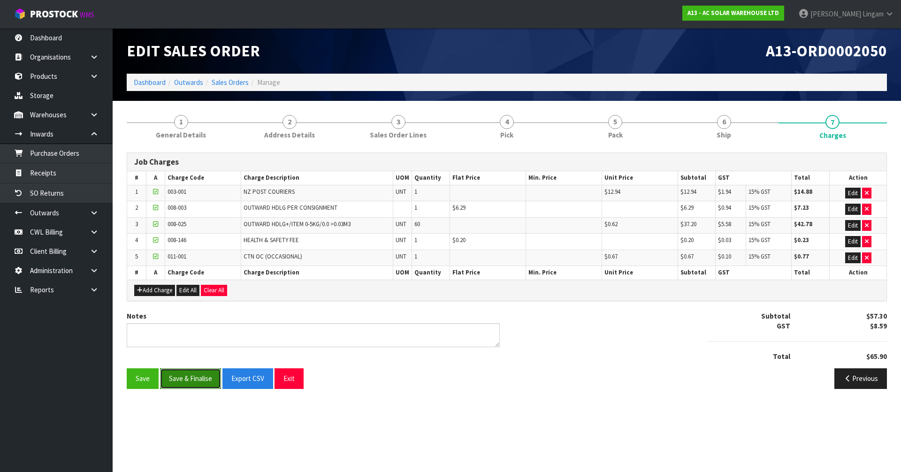
click at [202, 383] on button "Save & Finalise" at bounding box center [190, 379] width 61 height 20
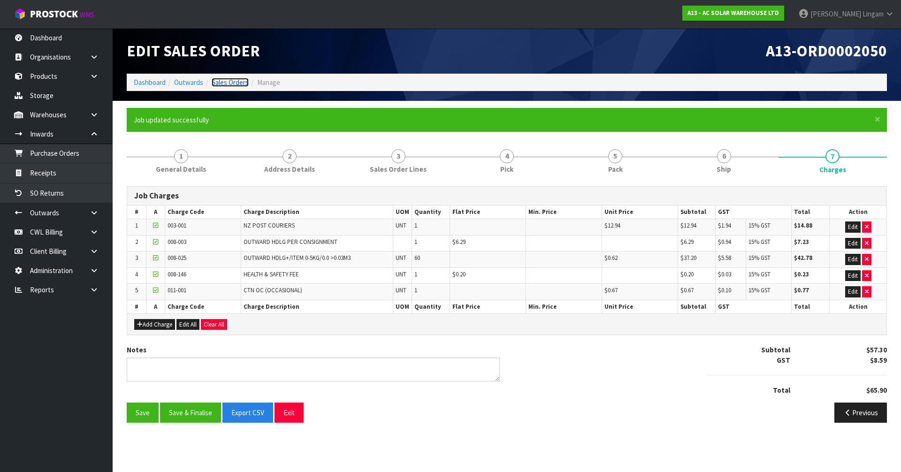
click at [228, 82] on link "Sales Orders" at bounding box center [230, 82] width 37 height 9
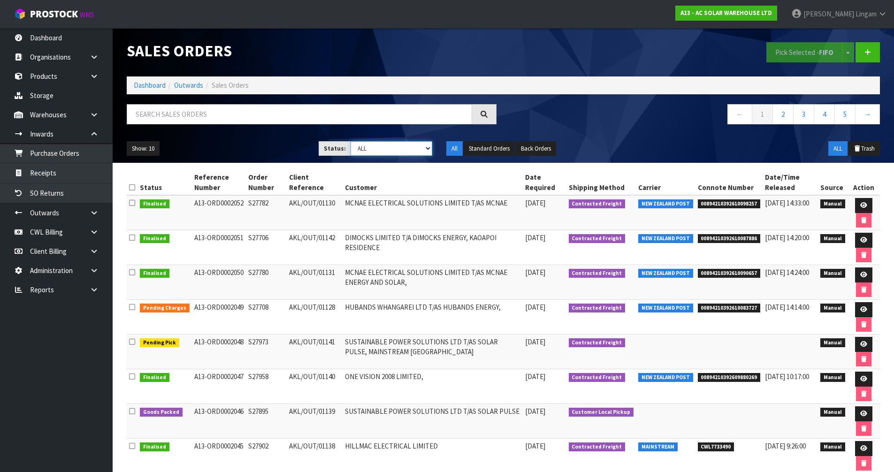
click at [402, 150] on select "Draft Pending Allocated Pending Pick Goods Picked Goods Packed Pending Charges …" at bounding box center [392, 148] width 82 height 15
select select "string:6"
click at [351, 141] on select "Draft Pending Allocated Pending Pick Goods Picked Goods Packed Pending Charges …" at bounding box center [392, 148] width 82 height 15
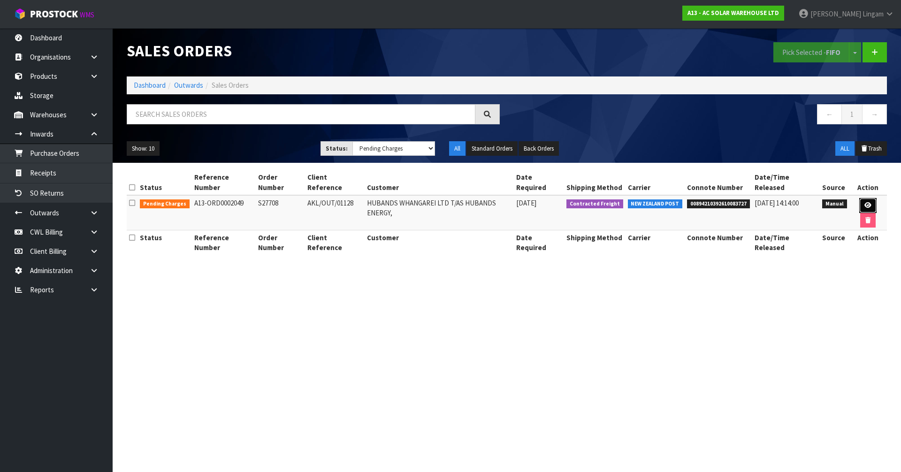
click at [865, 202] on icon at bounding box center [868, 205] width 7 height 6
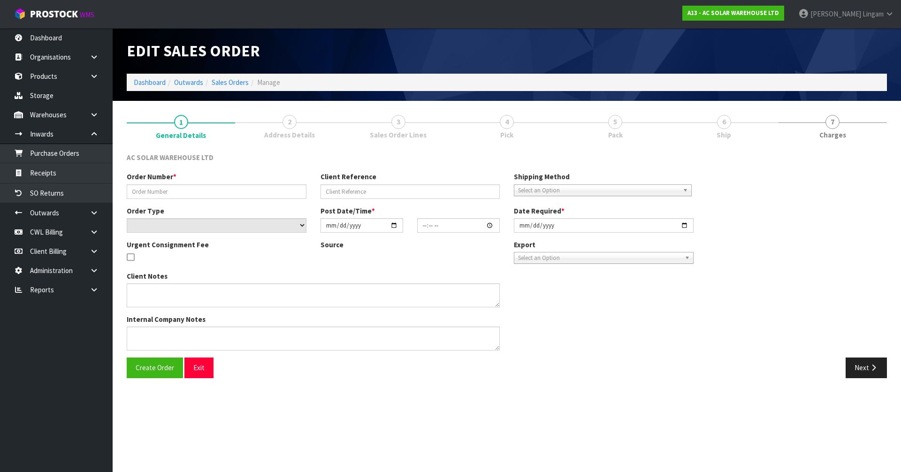
type input "S27708"
type input "AKL/OUT/01128"
select select "number:0"
type input "[DATE]"
type input "12:54:00.000"
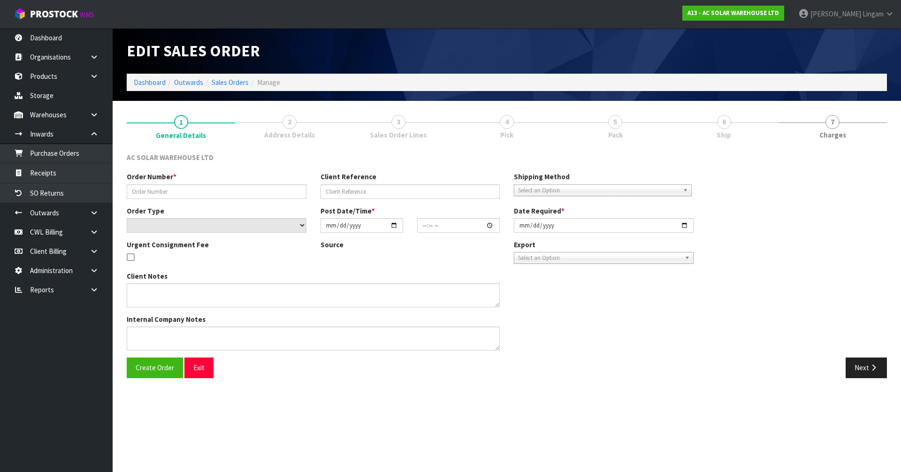
type input "[DATE]"
type textarea "SEND WITH NZ POST"
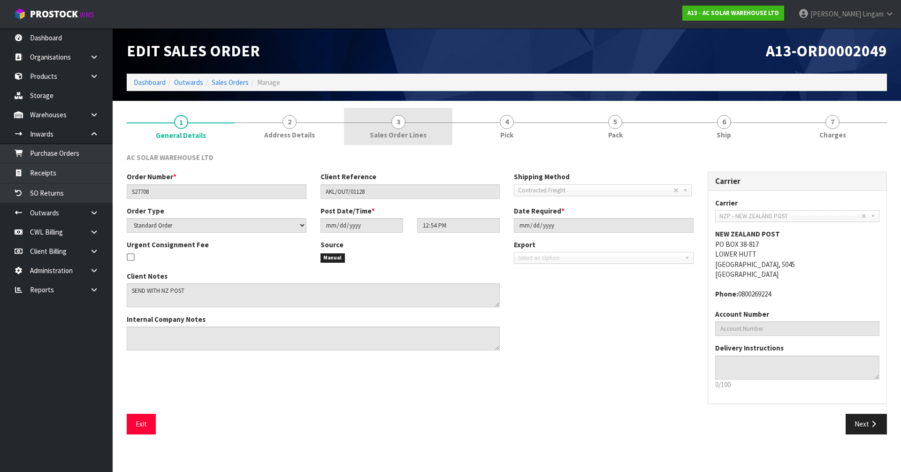
click at [397, 141] on link "3 Sales Order Lines" at bounding box center [398, 126] width 108 height 37
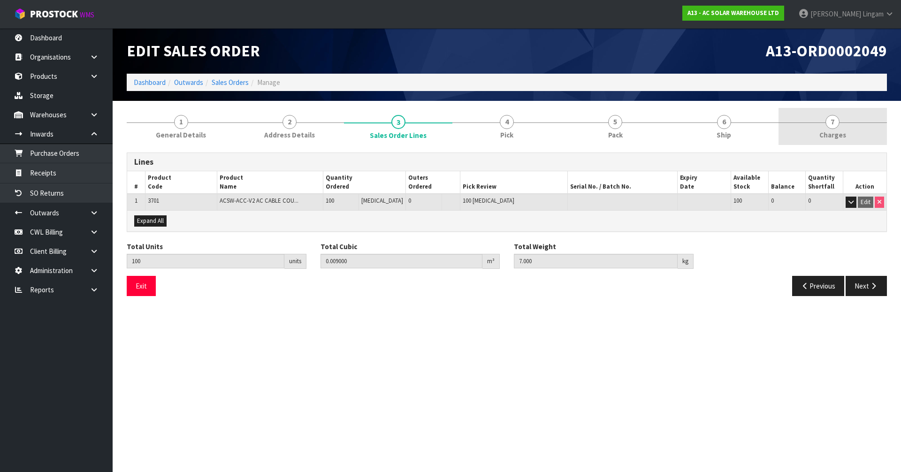
click at [854, 123] on link "7 [GEOGRAPHIC_DATA]" at bounding box center [833, 126] width 108 height 37
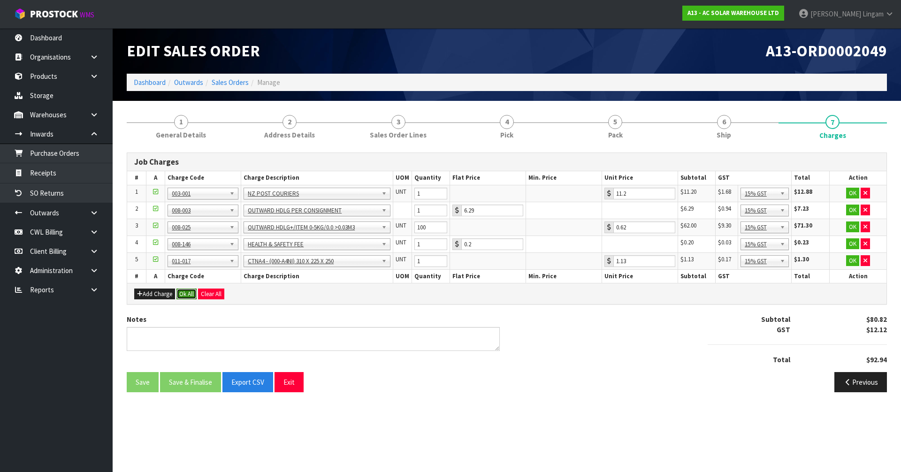
click at [184, 294] on button "Ok All" at bounding box center [187, 294] width 20 height 11
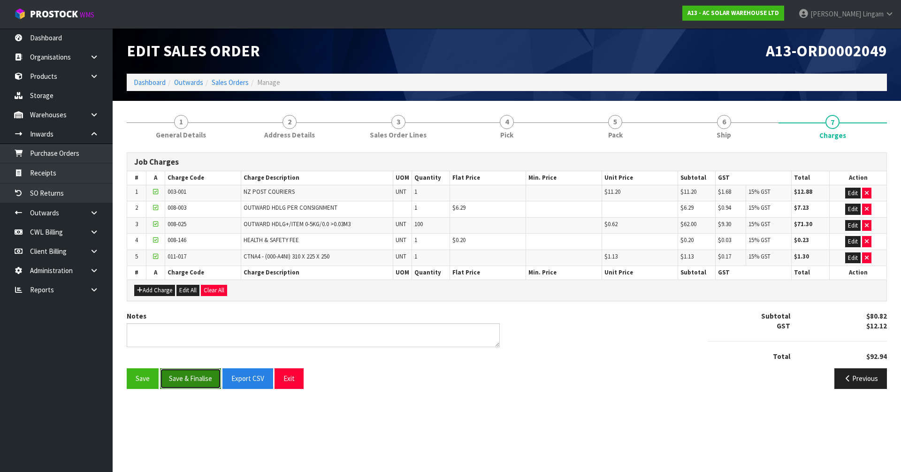
click at [181, 382] on button "Save & Finalise" at bounding box center [190, 379] width 61 height 20
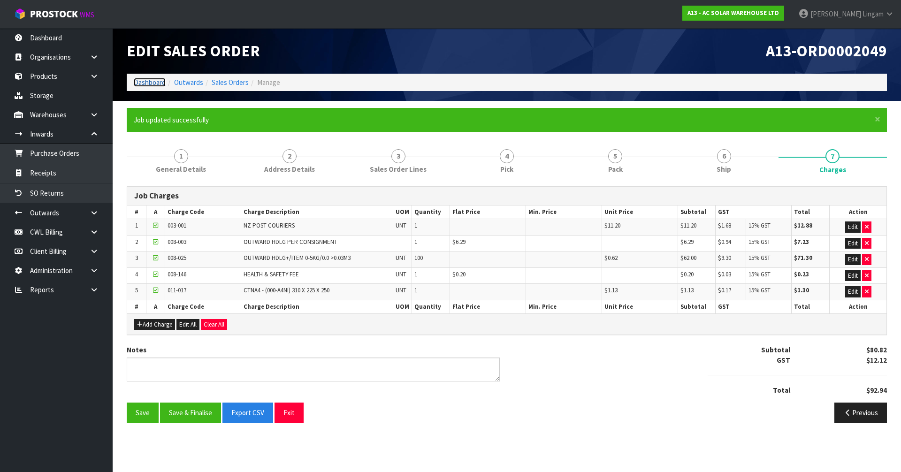
click at [143, 84] on link "Dashboard" at bounding box center [150, 82] width 32 height 9
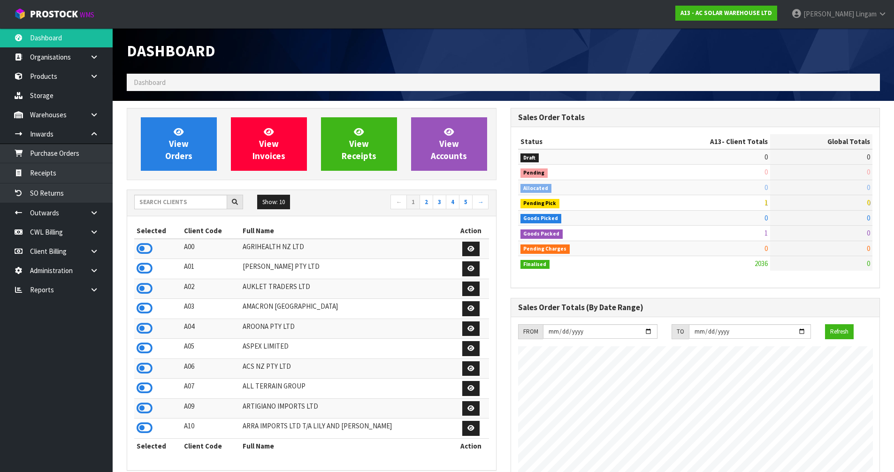
scroll to position [762, 384]
click at [169, 199] on input "text" at bounding box center [180, 202] width 93 height 15
click at [190, 205] on input "text" at bounding box center [180, 202] width 93 height 15
